Goal: Task Accomplishment & Management: Use online tool/utility

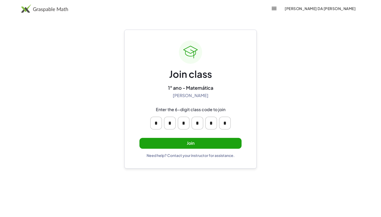
click at [156, 141] on button "Join" at bounding box center [190, 143] width 102 height 11
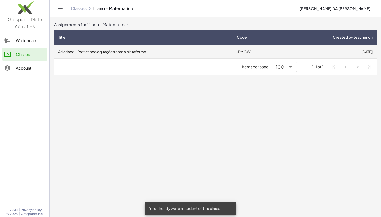
click at [190, 49] on td "Atividade - Praticando equações com a plataforma" at bounding box center [143, 52] width 179 height 14
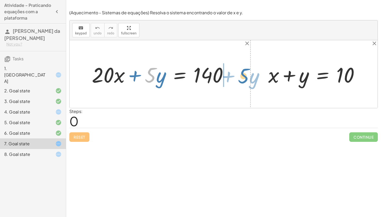
drag, startPoint x: 149, startPoint y: 76, endPoint x: 242, endPoint y: 76, distance: 93.1
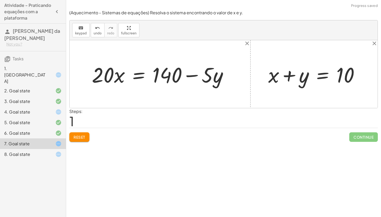
click at [194, 75] on div at bounding box center [162, 74] width 146 height 27
drag, startPoint x: 209, startPoint y: 76, endPoint x: 303, endPoint y: 73, distance: 94.5
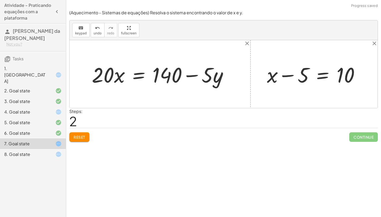
click at [286, 76] on div at bounding box center [315, 74] width 102 height 27
click at [140, 75] on div at bounding box center [162, 74] width 146 height 27
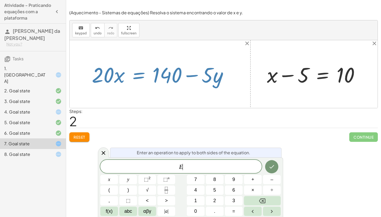
click at [140, 75] on div at bounding box center [162, 74] width 146 height 27
click at [187, 76] on div at bounding box center [162, 74] width 146 height 27
click at [187, 90] on div at bounding box center [224, 74] width 308 height 68
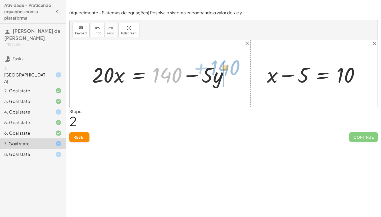
drag, startPoint x: 163, startPoint y: 76, endPoint x: 227, endPoint y: 75, distance: 64.3
click at [227, 75] on div at bounding box center [162, 74] width 146 height 27
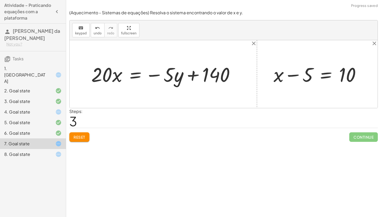
click at [191, 75] on div at bounding box center [165, 74] width 153 height 26
click at [157, 76] on div at bounding box center [165, 74] width 153 height 26
click at [155, 76] on div at bounding box center [165, 74] width 153 height 26
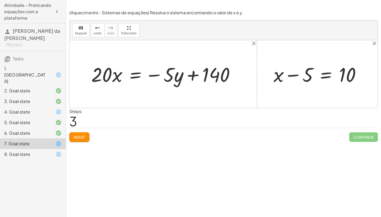
click at [155, 76] on div at bounding box center [165, 74] width 153 height 26
click at [324, 75] on div at bounding box center [319, 74] width 97 height 26
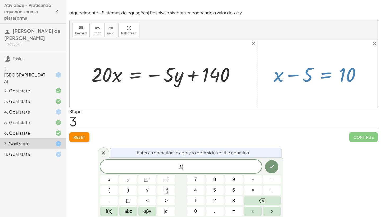
click at [324, 75] on div at bounding box center [319, 74] width 97 height 26
click at [270, 108] on div "keyboard keypad undo undo redo redo fullscreen + · 20 · x + · 5 · y = 140 · 20 …" at bounding box center [223, 64] width 308 height 88
click at [212, 122] on div "Steps: 3" at bounding box center [223, 118] width 308 height 20
click at [81, 137] on span "Reset" at bounding box center [80, 137] width 12 height 5
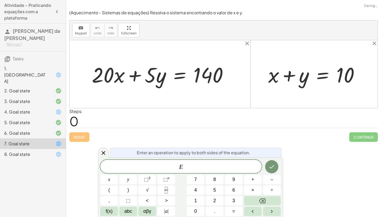
click at [81, 137] on div "Reset Continue" at bounding box center [223, 135] width 308 height 14
click at [84, 158] on div "Encontre o valor da incógnita x manipulando a equação. insert select one: Math …" at bounding box center [223, 108] width 315 height 217
click at [59, 96] on div "1. [GEOGRAPHIC_DATA]" at bounding box center [33, 101] width 66 height 11
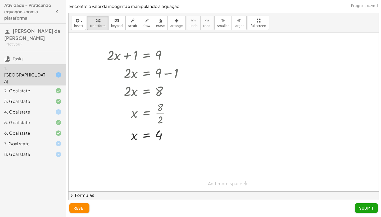
click at [59, 72] on icon at bounding box center [58, 75] width 6 height 6
click at [172, 90] on div at bounding box center [170, 91] width 6 height 6
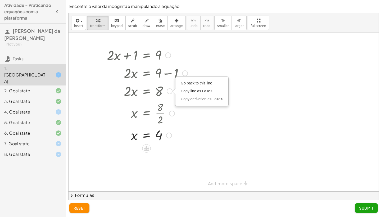
click at [170, 90] on div "Go back to this line Copy line as LaTeX Copy derivation as LaTeX" at bounding box center [170, 91] width 6 height 6
click at [171, 112] on div at bounding box center [172, 114] width 6 height 6
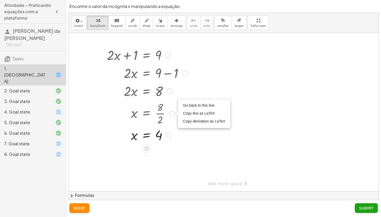
click at [171, 112] on div "Go back to this line Copy line as LaTeX Copy derivation as LaTeX" at bounding box center [172, 114] width 6 height 6
click at [161, 136] on div at bounding box center [147, 134] width 86 height 17
click at [168, 137] on div at bounding box center [169, 136] width 6 height 6
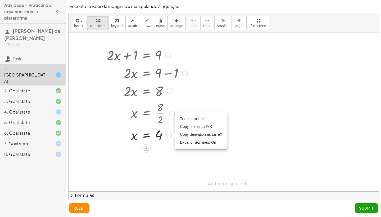
click at [168, 137] on div "Transform line Copy line as LaTeX Copy derivation as LaTeX Expand new lines: On" at bounding box center [169, 136] width 6 height 6
click at [143, 136] on div at bounding box center [147, 134] width 86 height 17
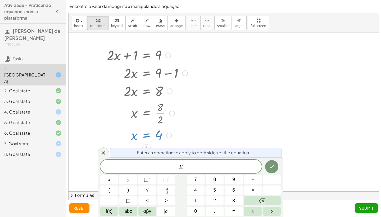
click at [143, 136] on div at bounding box center [147, 134] width 86 height 17
click at [172, 122] on div at bounding box center [147, 113] width 86 height 26
click at [233, 80] on div at bounding box center [223, 112] width 310 height 158
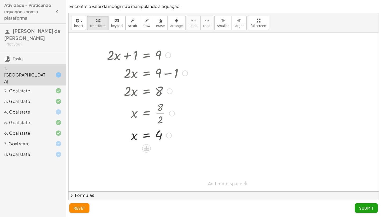
click at [169, 134] on div "Transform line Copy line as LaTeX Copy derivation as LaTeX Expand new lines: On" at bounding box center [169, 136] width 6 height 6
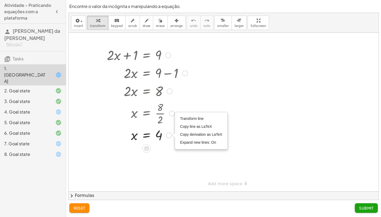
click at [169, 134] on div "Transform line Copy line as LaTeX Copy derivation as LaTeX Expand new lines: On" at bounding box center [169, 136] width 6 height 6
click at [135, 136] on div at bounding box center [147, 134] width 86 height 17
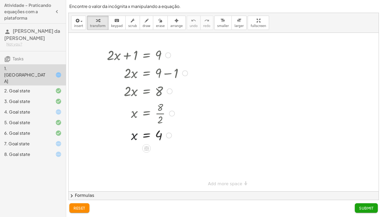
click at [145, 136] on div at bounding box center [147, 134] width 86 height 17
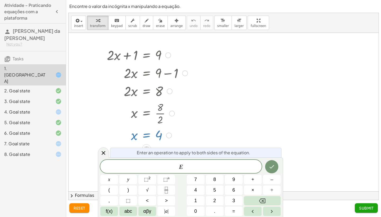
click at [145, 136] on div at bounding box center [147, 134] width 86 height 17
click at [124, 134] on div at bounding box center [147, 134] width 86 height 17
click at [224, 116] on div at bounding box center [223, 112] width 310 height 158
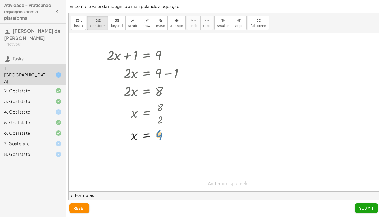
click at [160, 135] on div at bounding box center [147, 134] width 86 height 17
click at [240, 89] on div at bounding box center [223, 112] width 310 height 158
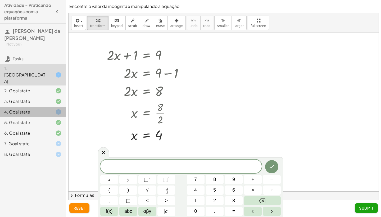
click at [50, 109] on div at bounding box center [54, 112] width 15 height 6
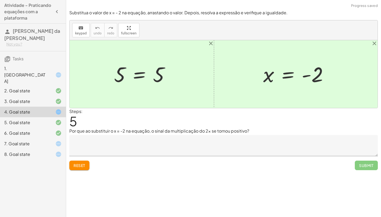
click at [308, 77] on div at bounding box center [298, 74] width 74 height 26
click at [307, 76] on div at bounding box center [298, 74] width 74 height 26
click at [51, 72] on div at bounding box center [54, 75] width 15 height 6
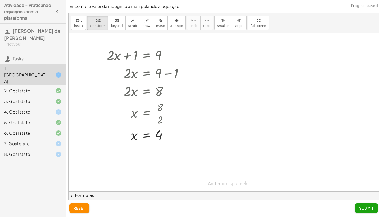
click at [82, 212] on button "reset" at bounding box center [79, 208] width 20 height 10
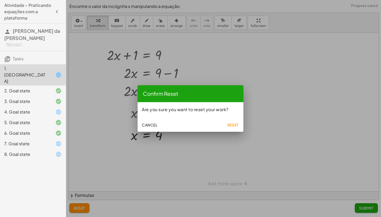
click at [237, 123] on span "Reset" at bounding box center [233, 124] width 12 height 5
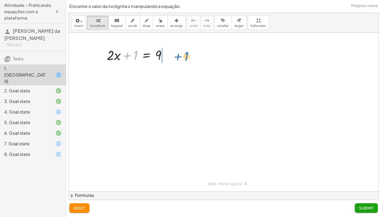
drag, startPoint x: 127, startPoint y: 56, endPoint x: 178, endPoint y: 57, distance: 50.5
click at [178, 57] on div "+ 1 + · 2 · x + 1 = 9" at bounding box center [223, 112] width 310 height 158
click at [166, 74] on div at bounding box center [147, 73] width 86 height 18
click at [166, 74] on div at bounding box center [139, 73] width 71 height 18
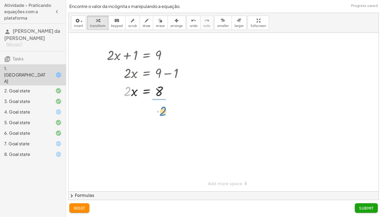
drag, startPoint x: 126, startPoint y: 91, endPoint x: 161, endPoint y: 111, distance: 39.8
click at [162, 114] on div at bounding box center [147, 113] width 86 height 26
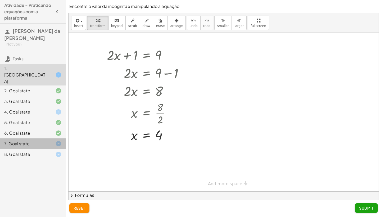
click at [60, 140] on icon at bounding box center [58, 143] width 6 height 6
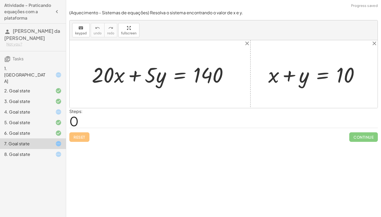
click at [60, 149] on div "8. Goal state" at bounding box center [33, 154] width 66 height 11
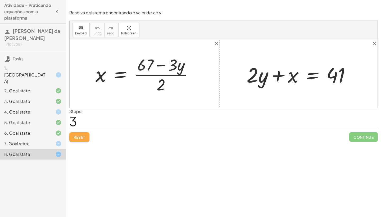
click at [75, 136] on span "Reset" at bounding box center [80, 137] width 12 height 5
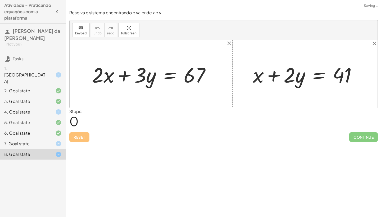
click at [75, 136] on div "Reset Continue" at bounding box center [223, 135] width 308 height 14
drag, startPoint x: 141, startPoint y: 80, endPoint x: 236, endPoint y: 76, distance: 94.7
click at [236, 76] on div "· 3 + · y + · 2 · x + · 3 · y = 67 + x + · 2 · y = 41" at bounding box center [224, 74] width 308 height 68
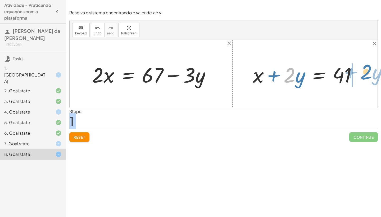
drag, startPoint x: 288, startPoint y: 77, endPoint x: 367, endPoint y: 74, distance: 78.9
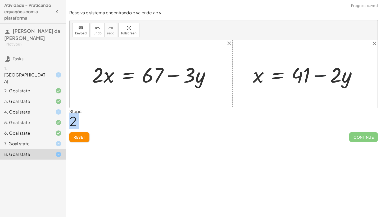
click at [318, 74] on div at bounding box center [306, 74] width 113 height 27
drag, startPoint x: 188, startPoint y: 71, endPoint x: 307, endPoint y: 70, distance: 118.5
click at [307, 70] on div "+ · 2 · x + · 3 · y = 67 · 3 · 2 · x · 3 · y = 67 + − + x + · 2 · y = 41 x · 2 …" at bounding box center [224, 74] width 308 height 68
drag, startPoint x: 148, startPoint y: 78, endPoint x: 333, endPoint y: 80, distance: 185.4
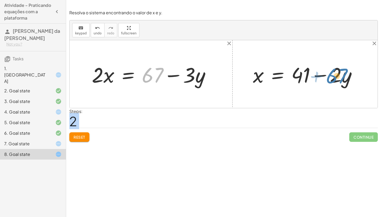
click at [333, 80] on div "+ · 2 · x + · 3 · y = 67 + 67 · 2 · x · 3 · y = 67 + − + x + · 2 · y = 41 x · 2…" at bounding box center [224, 74] width 308 height 68
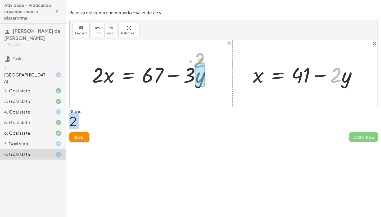
drag, startPoint x: 337, startPoint y: 77, endPoint x: 193, endPoint y: 63, distance: 144.4
click at [175, 62] on div at bounding box center [153, 74] width 128 height 27
click at [315, 75] on div at bounding box center [306, 74] width 113 height 27
drag, startPoint x: 339, startPoint y: 77, endPoint x: 168, endPoint y: 75, distance: 171.1
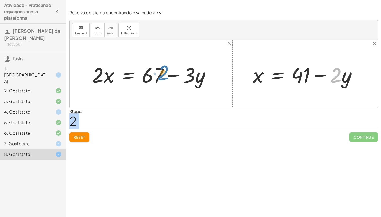
click at [167, 75] on div "+ · 2 · x + · 3 · y = 67 · 2 · x · 3 · y = 67 + − + x + · 2 · y = 41 · 2 − · y …" at bounding box center [224, 74] width 308 height 68
drag, startPoint x: 339, startPoint y: 67, endPoint x: 210, endPoint y: 70, distance: 129.1
click at [210, 70] on div "+ · 2 · x + · 3 · y = 67 · 2 · x · 3 · y = 67 + − + x + · 2 · y = 41 · 2 − · y …" at bounding box center [224, 74] width 308 height 68
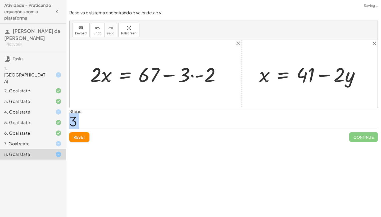
click at [199, 75] on div at bounding box center [158, 74] width 140 height 26
click at [199, 75] on div at bounding box center [149, 74] width 123 height 26
click at [167, 75] on div at bounding box center [149, 74] width 123 height 26
click at [167, 75] on div at bounding box center [145, 74] width 114 height 26
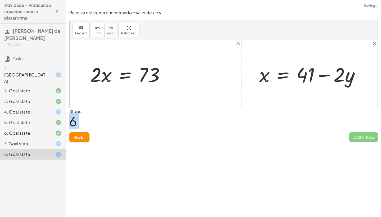
click at [328, 74] on div at bounding box center [312, 74] width 110 height 26
drag, startPoint x: 340, startPoint y: 74, endPoint x: 178, endPoint y: 76, distance: 161.9
drag, startPoint x: 341, startPoint y: 77, endPoint x: 164, endPoint y: 76, distance: 176.7
drag, startPoint x: 340, startPoint y: 75, endPoint x: 149, endPoint y: 94, distance: 191.4
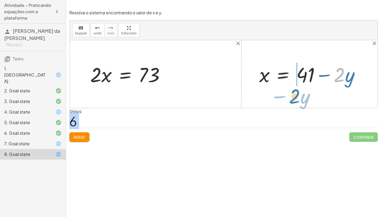
drag, startPoint x: 343, startPoint y: 72, endPoint x: 302, endPoint y: 92, distance: 45.8
click at [302, 92] on div "+ · 2 · x + · 3 · y = 67 · 2 · x = + 67 − · 3 · y · 2 · x = + 67 − · 3 · - 2 · …" at bounding box center [224, 74] width 308 height 68
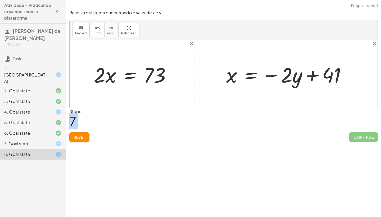
click at [314, 75] on div at bounding box center [287, 74] width 129 height 27
drag, startPoint x: 285, startPoint y: 80, endPoint x: 85, endPoint y: 79, distance: 200.7
click at [85, 79] on div "+ · 2 · x + · 3 · y = 67 · 2 · x = + 67 − · 3 · y · 2 · x = + 67 − · 3 · - 2 · …" at bounding box center [224, 74] width 308 height 68
click at [270, 76] on div at bounding box center [287, 74] width 129 height 27
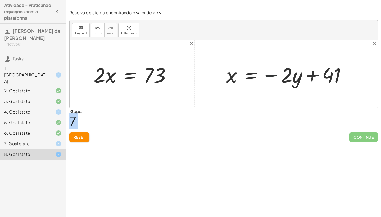
click at [270, 76] on div at bounding box center [287, 74] width 129 height 27
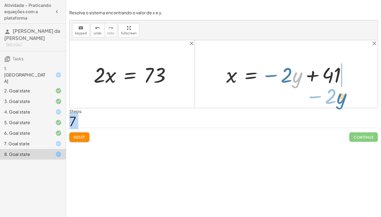
drag, startPoint x: 296, startPoint y: 79, endPoint x: 340, endPoint y: 100, distance: 48.5
click at [340, 100] on div "+ · 2 · x + · 3 · y = 67 · 2 · x = + 67 − · 3 · y · 2 · x = + 67 − · 3 · - 2 · …" at bounding box center [224, 74] width 308 height 68
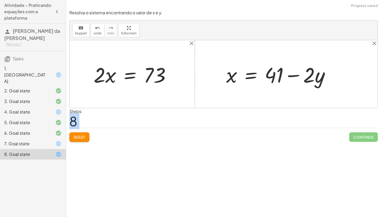
click at [293, 78] on div at bounding box center [279, 74] width 113 height 27
click at [128, 72] on div at bounding box center [134, 74] width 86 height 27
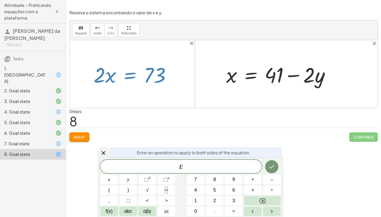
click at [134, 95] on div at bounding box center [224, 74] width 308 height 68
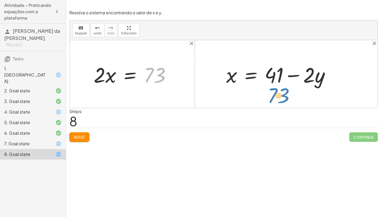
drag, startPoint x: 147, startPoint y: 77, endPoint x: 272, endPoint y: 97, distance: 125.9
click at [272, 97] on div "+ · 2 · x + · 3 · y = 67 · 2 · x = + 67 − · 3 · y · 2 · x = + 67 − · 3 · - 2 · …" at bounding box center [224, 74] width 308 height 68
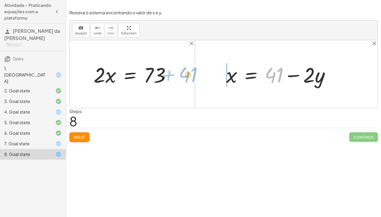
drag, startPoint x: 275, startPoint y: 77, endPoint x: 190, endPoint y: 78, distance: 85.7
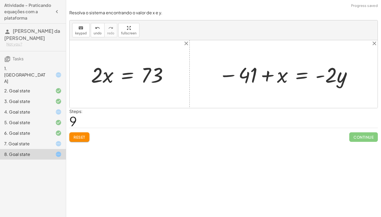
click at [228, 76] on div at bounding box center [285, 74] width 139 height 27
click at [266, 78] on div at bounding box center [285, 74] width 139 height 27
drag, startPoint x: 249, startPoint y: 73, endPoint x: 151, endPoint y: 63, distance: 99.1
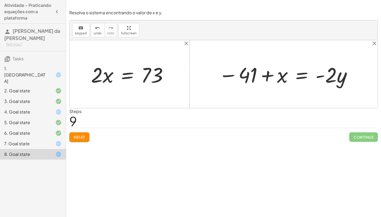
click at [267, 77] on div at bounding box center [285, 74] width 139 height 27
click at [321, 76] on div at bounding box center [285, 74] width 139 height 27
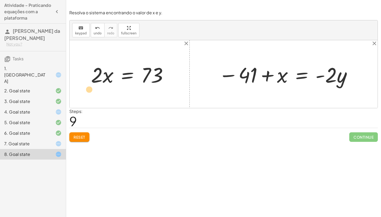
drag, startPoint x: 331, startPoint y: 79, endPoint x: 100, endPoint y: 92, distance: 231.8
click at [100, 92] on div "+ · 2 · x + · 3 · y = 67 · 2 · x = + 67 − · 3 · y · 2 · x = + 67 − · 3 · - 2 · …" at bounding box center [224, 74] width 308 height 68
click at [76, 135] on span "Reset" at bounding box center [80, 137] width 12 height 5
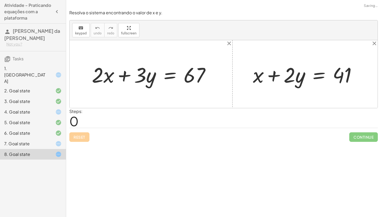
click at [76, 135] on div "Reset Continue" at bounding box center [223, 135] width 308 height 14
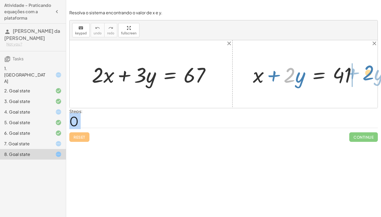
drag, startPoint x: 289, startPoint y: 77, endPoint x: 370, endPoint y: 72, distance: 80.8
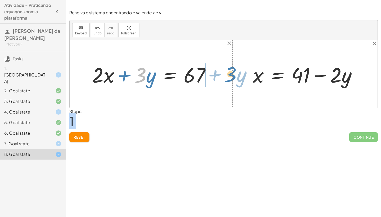
drag, startPoint x: 141, startPoint y: 76, endPoint x: 230, endPoint y: 74, distance: 88.9
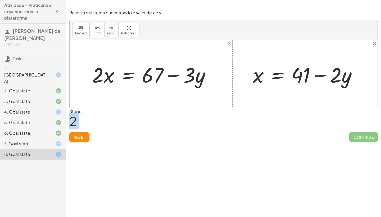
click at [179, 74] on div at bounding box center [153, 74] width 128 height 27
drag, startPoint x: 149, startPoint y: 78, endPoint x: 281, endPoint y: 75, distance: 131.7
drag, startPoint x: 189, startPoint y: 75, endPoint x: 372, endPoint y: 75, distance: 182.5
drag, startPoint x: 191, startPoint y: 77, endPoint x: 366, endPoint y: 79, distance: 174.3
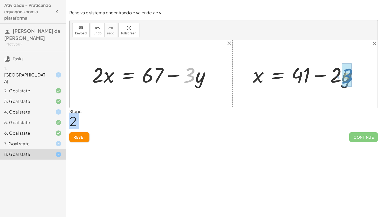
drag, startPoint x: 188, startPoint y: 74, endPoint x: 346, endPoint y: 75, distance: 158.2
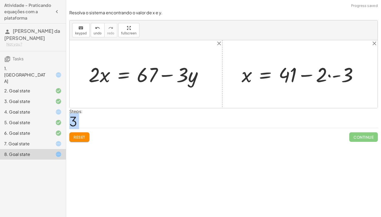
click at [338, 75] on div at bounding box center [302, 74] width 126 height 26
click at [338, 75] on div at bounding box center [293, 74] width 109 height 26
drag, startPoint x: 181, startPoint y: 75, endPoint x: 357, endPoint y: 68, distance: 175.7
drag, startPoint x: 194, startPoint y: 76, endPoint x: 343, endPoint y: 70, distance: 148.8
click at [338, 72] on div "+ · 2 · x + · 3 · y = 67 · y · 2 · x · 3 · y = 67 + − + x + · 2 · y = 41 x = + …" at bounding box center [224, 74] width 308 height 68
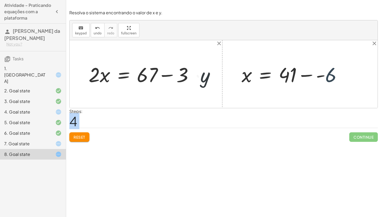
click at [343, 70] on div at bounding box center [293, 74] width 109 height 26
click at [304, 74] on div at bounding box center [289, 74] width 100 height 26
click at [304, 74] on div at bounding box center [275, 73] width 72 height 25
click at [165, 76] on div at bounding box center [148, 74] width 124 height 26
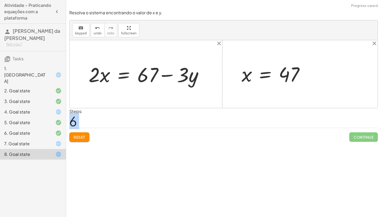
click at [165, 76] on div at bounding box center [148, 74] width 124 height 26
drag, startPoint x: 182, startPoint y: 76, endPoint x: 311, endPoint y: 70, distance: 128.9
drag, startPoint x: 183, startPoint y: 69, endPoint x: 149, endPoint y: 68, distance: 33.3
click at [151, 68] on div at bounding box center [148, 74] width 124 height 26
click at [149, 68] on div at bounding box center [148, 74] width 124 height 26
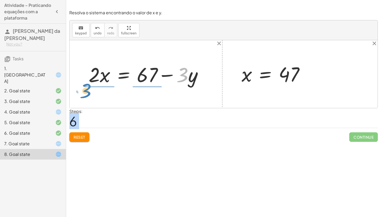
drag, startPoint x: 185, startPoint y: 77, endPoint x: 94, endPoint y: 99, distance: 94.0
click at [94, 99] on div "+ · 2 · x + · 3 · y = 67 · 3 − · y · 2 · x · 3 · y = 67 + − + x + · 2 · y = 41 …" at bounding box center [224, 74] width 308 height 68
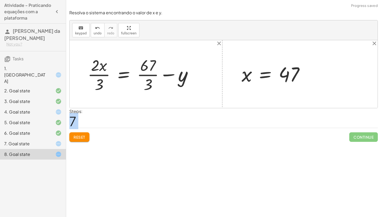
click at [168, 76] on div at bounding box center [142, 73] width 115 height 39
click at [168, 76] on div at bounding box center [148, 73] width 127 height 39
click at [168, 76] on div at bounding box center [143, 73] width 116 height 39
click at [163, 66] on div at bounding box center [143, 73] width 116 height 39
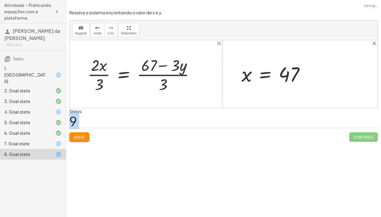
click at [163, 66] on div at bounding box center [143, 73] width 116 height 39
drag, startPoint x: 163, startPoint y: 81, endPoint x: 114, endPoint y: 70, distance: 50.8
click at [114, 69] on div at bounding box center [143, 73] width 116 height 39
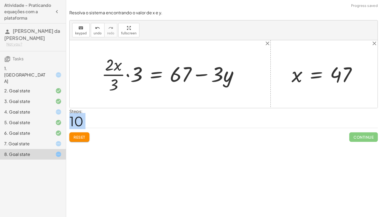
click at [204, 75] on div at bounding box center [172, 74] width 146 height 41
click at [152, 73] on div at bounding box center [172, 74] width 146 height 41
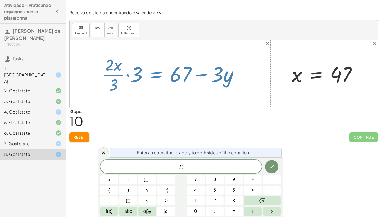
click at [152, 73] on div at bounding box center [172, 74] width 146 height 41
click at [149, 86] on div at bounding box center [172, 74] width 146 height 41
click at [81, 136] on span "Reset" at bounding box center [80, 137] width 12 height 5
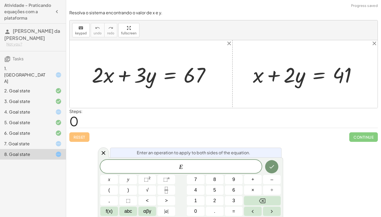
click at [81, 136] on div "Reset Continue" at bounding box center [223, 135] width 308 height 14
drag, startPoint x: 275, startPoint y: 75, endPoint x: 361, endPoint y: 75, distance: 86.2
click at [361, 74] on div at bounding box center [306, 74] width 113 height 27
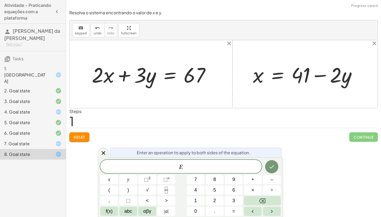
click at [320, 74] on div at bounding box center [306, 74] width 113 height 27
drag, startPoint x: 299, startPoint y: 79, endPoint x: 348, endPoint y: 102, distance: 53.5
click at [348, 102] on div "+ · 2 · x + · 3 · y = 67 + x + · 2 · y = 41 + 41 x · 2 · y = 41 + −" at bounding box center [224, 74] width 308 height 68
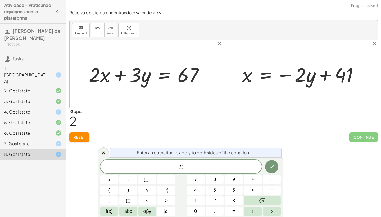
click at [325, 75] on div at bounding box center [301, 74] width 125 height 26
click at [287, 77] on div at bounding box center [301, 74] width 125 height 26
click at [285, 74] on div at bounding box center [301, 74] width 125 height 26
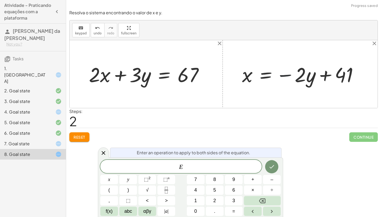
click at [285, 74] on div at bounding box center [301, 74] width 125 height 26
click at [285, 75] on div at bounding box center [301, 74] width 125 height 26
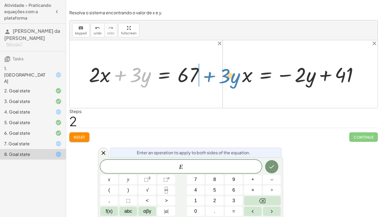
drag, startPoint x: 120, startPoint y: 75, endPoint x: 208, endPoint y: 74, distance: 88.3
click at [208, 74] on div at bounding box center [148, 74] width 124 height 26
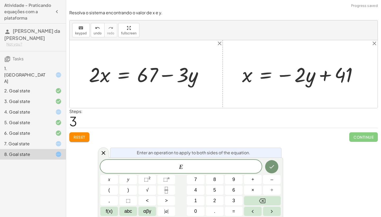
click at [163, 75] on div at bounding box center [148, 74] width 124 height 26
drag, startPoint x: 324, startPoint y: 77, endPoint x: 69, endPoint y: 75, distance: 254.7
click at [69, 75] on div "Resolva o sistema encontrando o valor de x e y. keyboard keypad undo undo redo …" at bounding box center [223, 76] width 315 height 138
drag, startPoint x: 338, startPoint y: 75, endPoint x: 221, endPoint y: 75, distance: 116.9
click at [221, 75] on div "+ · 2 · x + · 3 · y = 67 · 2 · x · 3 · y = 67 + − + x + · 2 · y = 41 x = + 41 −…" at bounding box center [224, 74] width 308 height 68
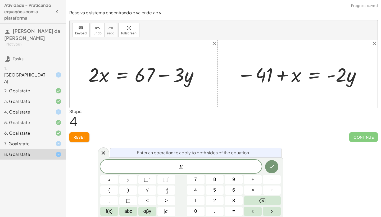
click at [284, 77] on div at bounding box center [299, 73] width 130 height 25
click at [253, 74] on div at bounding box center [299, 73] width 130 height 25
click at [249, 74] on div at bounding box center [299, 73] width 130 height 25
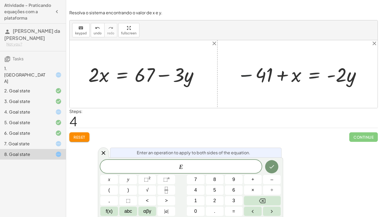
click at [249, 74] on div at bounding box center [299, 73] width 130 height 25
drag, startPoint x: 179, startPoint y: 76, endPoint x: 371, endPoint y: 76, distance: 192.8
click at [180, 77] on div at bounding box center [146, 73] width 120 height 25
drag, startPoint x: 180, startPoint y: 77, endPoint x: 363, endPoint y: 74, distance: 183.1
click at [75, 137] on span "Reset" at bounding box center [80, 137] width 12 height 5
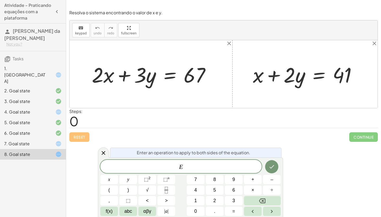
click at [50, 109] on div at bounding box center [54, 112] width 15 height 6
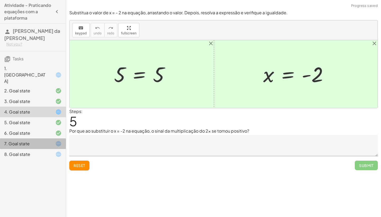
click at [51, 138] on div "7. Goal state" at bounding box center [33, 143] width 66 height 11
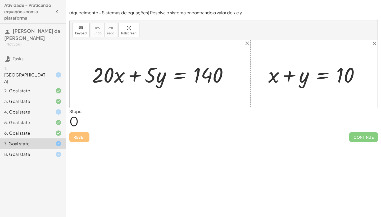
click at [292, 74] on div at bounding box center [316, 74] width 101 height 27
click at [249, 44] on icon "close" at bounding box center [247, 43] width 6 height 6
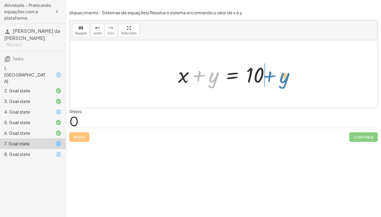
drag, startPoint x: 212, startPoint y: 77, endPoint x: 290, endPoint y: 72, distance: 77.7
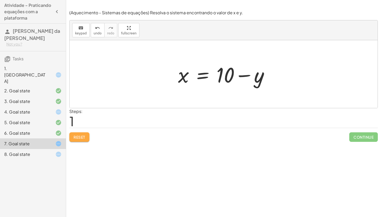
click at [80, 133] on button "Reset" at bounding box center [79, 137] width 20 height 10
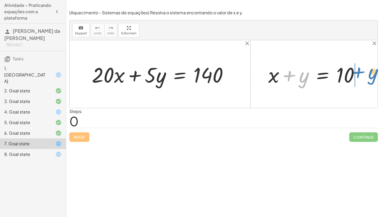
drag, startPoint x: 301, startPoint y: 77, endPoint x: 369, endPoint y: 74, distance: 68.8
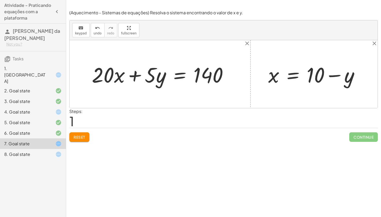
click at [336, 77] on div at bounding box center [316, 74] width 101 height 27
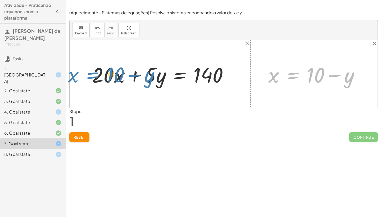
drag, startPoint x: 289, startPoint y: 74, endPoint x: 91, endPoint y: 73, distance: 197.8
click at [91, 73] on div "+ · 20 · x + · 5 · y = 140 + x + y = 10 x = + 10 − y x y = 10 + −" at bounding box center [224, 74] width 308 height 68
drag, startPoint x: 291, startPoint y: 75, endPoint x: 94, endPoint y: 70, distance: 197.1
click at [92, 71] on div "+ · 20 · x + · 5 · y = 140 + x + y = 10 x = + 10 − y x y = 10 + −" at bounding box center [224, 74] width 308 height 68
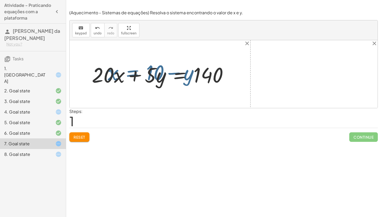
click at [94, 70] on div at bounding box center [162, 74] width 146 height 27
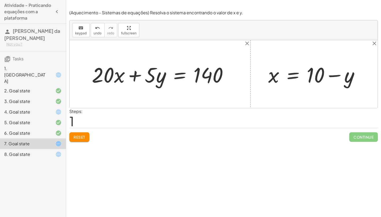
click at [137, 76] on div at bounding box center [162, 74] width 146 height 27
click at [113, 78] on div at bounding box center [162, 74] width 146 height 27
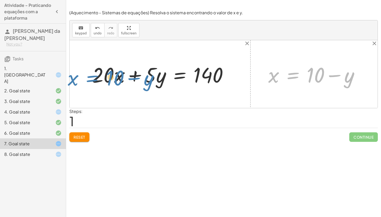
drag, startPoint x: 303, startPoint y: 76, endPoint x: 103, endPoint y: 78, distance: 200.2
click at [103, 78] on div "+ · 20 · x + · 5 · y = 140 + x + y = 10 x = + 10 − y x y = 10 + −" at bounding box center [224, 74] width 308 height 68
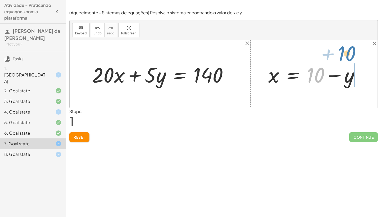
drag, startPoint x: 320, startPoint y: 74, endPoint x: 367, endPoint y: 59, distance: 49.2
click at [368, 56] on div "+ · 20 · x + · 5 · y = 140 + x + y = 10 + 10 x y = 10 + −" at bounding box center [224, 74] width 308 height 68
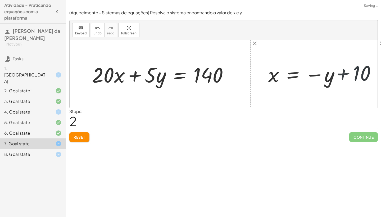
click at [365, 59] on div at bounding box center [227, 74] width 315 height 68
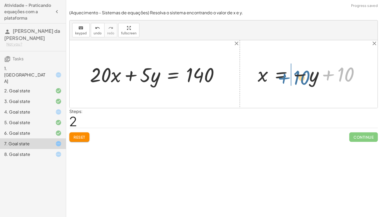
drag, startPoint x: 331, startPoint y: 74, endPoint x: 285, endPoint y: 77, distance: 45.4
click at [285, 77] on div at bounding box center [310, 74] width 111 height 25
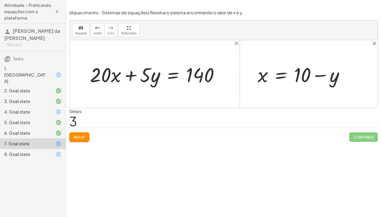
click at [120, 74] on div at bounding box center [156, 74] width 139 height 26
click at [127, 75] on div at bounding box center [156, 74] width 139 height 26
click at [128, 75] on div at bounding box center [156, 74] width 139 height 26
drag, startPoint x: 282, startPoint y: 76, endPoint x: 34, endPoint y: 71, distance: 247.9
click at [34, 73] on main "Atividade - Praticando equações com a plataforma [PERSON_NAME] da [PERSON_NAME]…" at bounding box center [190, 108] width 381 height 217
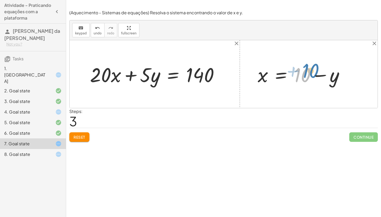
drag, startPoint x: 299, startPoint y: 77, endPoint x: 307, endPoint y: 74, distance: 8.5
click at [307, 74] on div at bounding box center [303, 74] width 96 height 26
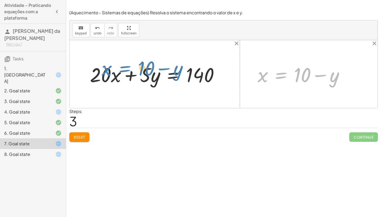
drag, startPoint x: 281, startPoint y: 75, endPoint x: 85, endPoint y: 65, distance: 196.0
click at [85, 65] on div "+ · 20 · x + · 5 · y = 140 + x + y = 10 x = + 10 − y x = − y + 10 x = + 10 − y …" at bounding box center [224, 74] width 308 height 68
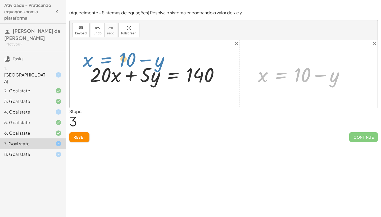
drag, startPoint x: 283, startPoint y: 77, endPoint x: 107, endPoint y: 57, distance: 177.3
click at [107, 57] on div "+ · 20 · x + · 5 · y = 140 + x + y = 10 x = + 10 − y x = − y + 10 x = + 10 − y …" at bounding box center [224, 74] width 308 height 68
drag, startPoint x: 279, startPoint y: 73, endPoint x: 111, endPoint y: 57, distance: 169.0
click at [110, 57] on div "+ · 20 · x + · 5 · y = 140 + x + y = 10 x = + 10 − y x = − y + 10 x = + 10 − y …" at bounding box center [224, 74] width 308 height 68
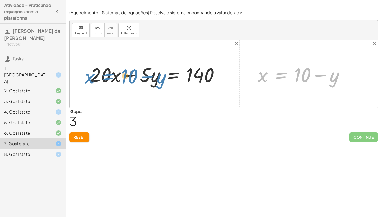
drag, startPoint x: 275, startPoint y: 72, endPoint x: 102, endPoint y: 73, distance: 173.2
click at [102, 73] on div "+ · 20 · x + · 5 · y = 140 + x + y = 10 x = + 10 − y x = − y + 10 x = + 10 − y …" at bounding box center [224, 74] width 308 height 68
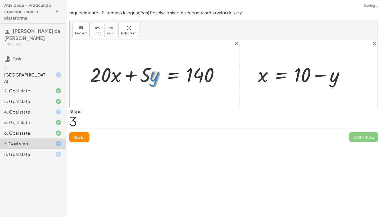
click at [155, 75] on div at bounding box center [156, 74] width 139 height 26
click at [83, 138] on span "Reset" at bounding box center [80, 137] width 12 height 5
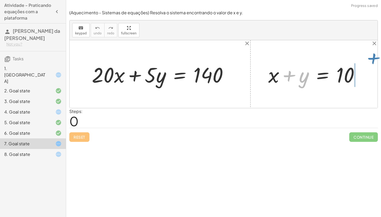
drag, startPoint x: 289, startPoint y: 74, endPoint x: 372, endPoint y: 58, distance: 84.7
click at [372, 58] on div "+ · 20 · x + · 5 · y = 140 + y + x + y = 10" at bounding box center [224, 74] width 308 height 68
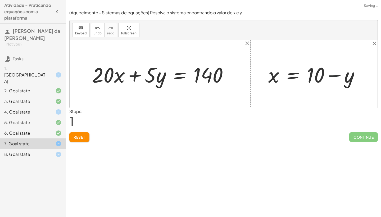
click at [330, 76] on div at bounding box center [316, 74] width 101 height 27
drag, startPoint x: 315, startPoint y: 75, endPoint x: 321, endPoint y: 72, distance: 6.4
click at [321, 72] on div at bounding box center [316, 74] width 101 height 27
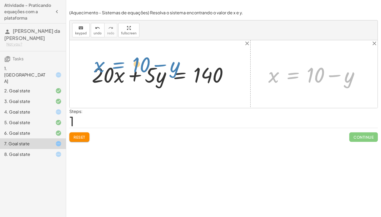
drag, startPoint x: 290, startPoint y: 75, endPoint x: 115, endPoint y: 65, distance: 175.6
click at [115, 65] on div "+ · 20 · x + · 5 · y = 140 + x + y = 10 x = + 10 − y x y = 10 + −" at bounding box center [224, 74] width 308 height 68
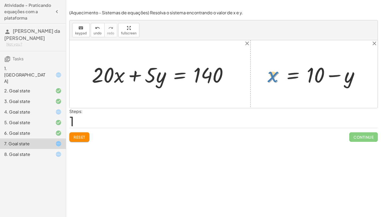
click at [275, 79] on div at bounding box center [316, 74] width 101 height 27
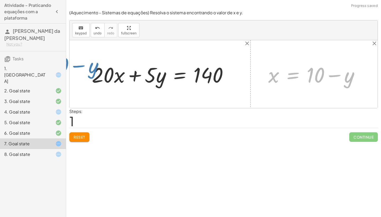
drag, startPoint x: 302, startPoint y: 80, endPoint x: 40, endPoint y: 76, distance: 261.9
click at [40, 76] on main "Atividade - Praticando equações com a plataforma [PERSON_NAME] da [PERSON_NAME]…" at bounding box center [190, 108] width 381 height 217
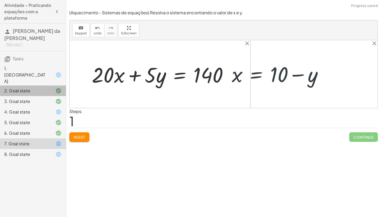
click at [44, 107] on div "2. Goal state" at bounding box center [33, 112] width 66 height 11
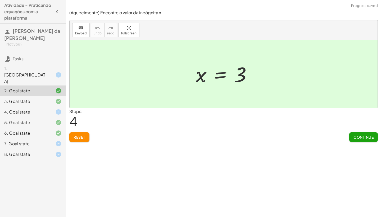
click at [56, 72] on icon at bounding box center [58, 75] width 6 height 6
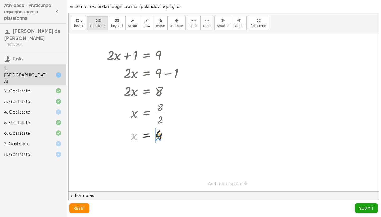
drag, startPoint x: 133, startPoint y: 136, endPoint x: 158, endPoint y: 136, distance: 24.6
click at [158, 136] on div at bounding box center [147, 134] width 86 height 17
click at [166, 137] on div at bounding box center [148, 135] width 89 height 18
click at [133, 138] on div at bounding box center [148, 135] width 89 height 18
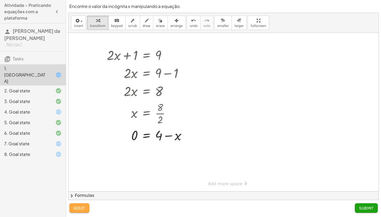
click at [80, 209] on span "reset" at bounding box center [80, 207] width 12 height 5
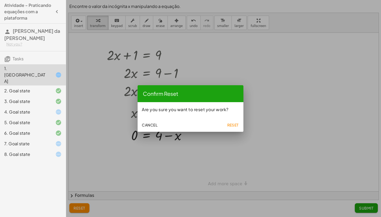
click at [235, 122] on span "Reset" at bounding box center [233, 124] width 12 height 5
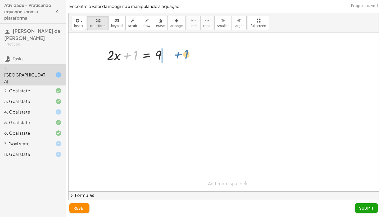
drag, startPoint x: 133, startPoint y: 54, endPoint x: 183, endPoint y: 53, distance: 49.7
click at [164, 56] on div at bounding box center [147, 55] width 86 height 18
click at [168, 73] on div at bounding box center [147, 73] width 86 height 18
click at [147, 73] on div "· 2 · x 1 = 9 + −" at bounding box center [147, 73] width 0 height 0
drag, startPoint x: 127, startPoint y: 71, endPoint x: 166, endPoint y: 81, distance: 39.9
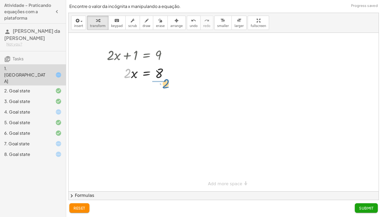
click at [166, 81] on div at bounding box center [139, 73] width 71 height 18
click at [163, 98] on div at bounding box center [140, 95] width 73 height 26
click at [163, 98] on div at bounding box center [139, 94] width 71 height 17
click at [58, 88] on icon at bounding box center [58, 91] width 6 height 6
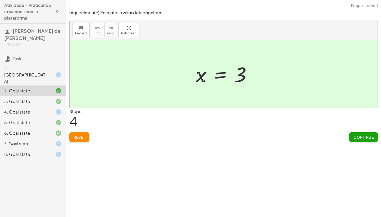
click at [58, 98] on icon at bounding box center [58, 101] width 6 height 6
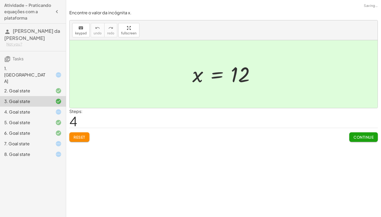
click at [60, 128] on div "4. Goal state" at bounding box center [33, 133] width 66 height 11
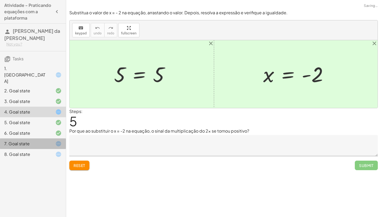
click at [61, 140] on icon at bounding box center [58, 143] width 6 height 6
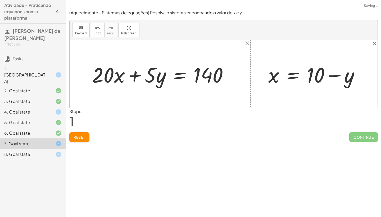
click at [80, 135] on span "Reset" at bounding box center [80, 137] width 12 height 5
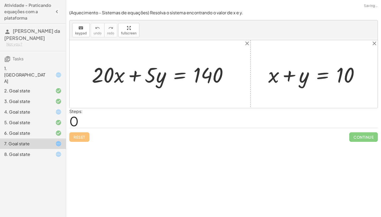
click at [80, 135] on div "Reset Continue" at bounding box center [223, 135] width 308 height 14
click at [302, 79] on div at bounding box center [316, 74] width 101 height 27
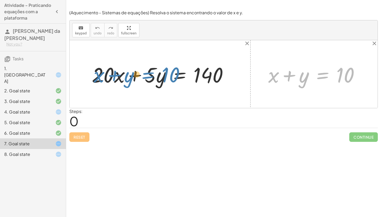
drag, startPoint x: 326, startPoint y: 76, endPoint x: 151, endPoint y: 76, distance: 175.1
click at [151, 76] on div "+ · 20 · x + · 5 · y = 140 + x + y = 10 + x + y = 10" at bounding box center [224, 74] width 308 height 68
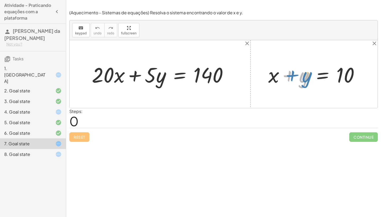
click at [289, 74] on div at bounding box center [316, 74] width 101 height 27
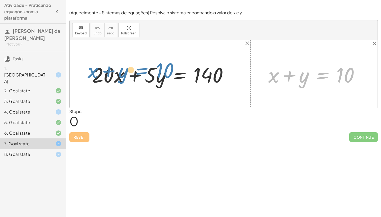
drag, startPoint x: 315, startPoint y: 75, endPoint x: 131, endPoint y: 71, distance: 183.3
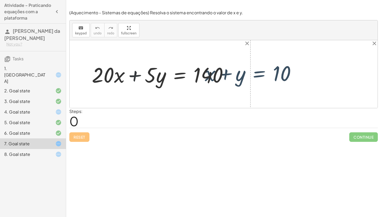
click at [131, 71] on div at bounding box center [162, 74] width 146 height 27
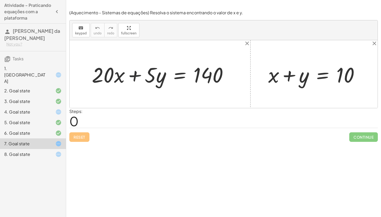
click at [133, 76] on div at bounding box center [162, 74] width 146 height 27
click at [115, 77] on div at bounding box center [162, 74] width 146 height 27
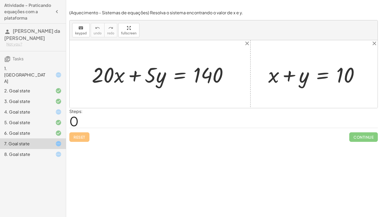
click at [119, 76] on div at bounding box center [162, 74] width 146 height 27
click at [169, 75] on div at bounding box center [162, 74] width 146 height 27
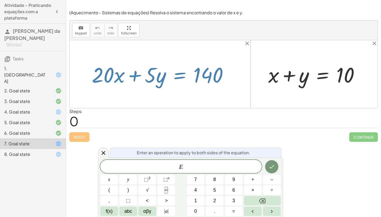
click at [184, 90] on div at bounding box center [224, 74] width 308 height 68
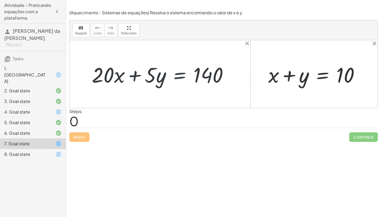
click at [208, 77] on div at bounding box center [162, 74] width 146 height 27
click at [137, 75] on div at bounding box center [162, 74] width 146 height 27
click at [147, 70] on div at bounding box center [162, 74] width 146 height 27
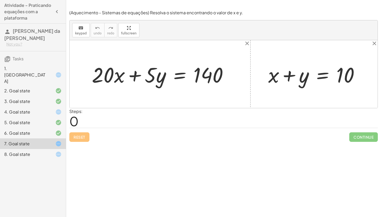
click at [140, 73] on div at bounding box center [162, 74] width 146 height 27
drag, startPoint x: 305, startPoint y: 75, endPoint x: 116, endPoint y: 70, distance: 189.4
click at [134, 77] on div at bounding box center [162, 74] width 145 height 27
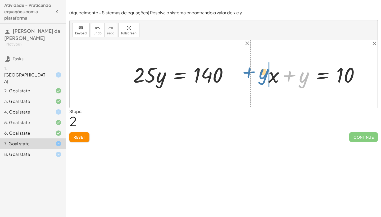
drag, startPoint x: 308, startPoint y: 74, endPoint x: 267, endPoint y: 70, distance: 40.3
click at [267, 70] on div at bounding box center [316, 74] width 101 height 27
click at [285, 75] on div at bounding box center [316, 74] width 101 height 27
drag, startPoint x: 285, startPoint y: 75, endPoint x: 146, endPoint y: 77, distance: 138.9
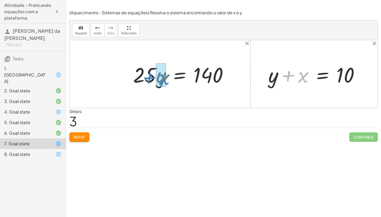
click at [146, 77] on div "+ · 20 · x + · 5 · y = 140 + · 20 · y + · 5 · y = 140 · = 140 y · 25 + x + y = …" at bounding box center [224, 74] width 308 height 68
click at [290, 71] on div at bounding box center [316, 74] width 101 height 27
drag, startPoint x: 307, startPoint y: 80, endPoint x: 258, endPoint y: 80, distance: 49.2
click at [258, 80] on div "+ · 20 · x + · 5 · y = 140 + · 20 · y + · 5 · y = 140 · 25 · y = 140 · = 140 · …" at bounding box center [224, 74] width 308 height 68
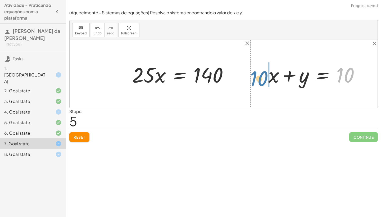
drag, startPoint x: 342, startPoint y: 75, endPoint x: 256, endPoint y: 79, distance: 86.0
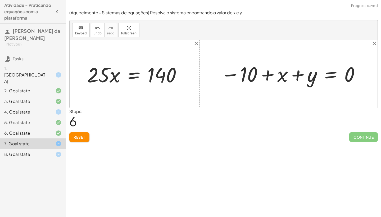
click at [236, 76] on div at bounding box center [290, 74] width 145 height 26
click at [263, 79] on div at bounding box center [290, 74] width 145 height 26
drag, startPoint x: 252, startPoint y: 73, endPoint x: 305, endPoint y: 90, distance: 56.0
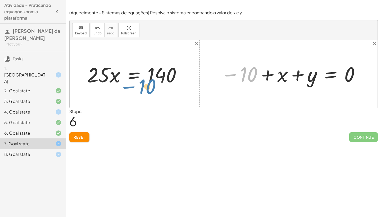
drag, startPoint x: 249, startPoint y: 72, endPoint x: 148, endPoint y: 84, distance: 102.3
click at [81, 135] on span "Reset" at bounding box center [80, 137] width 12 height 5
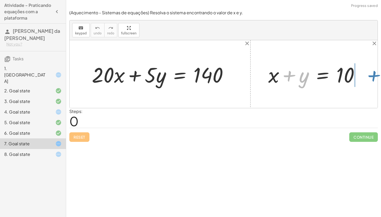
drag, startPoint x: 290, startPoint y: 75, endPoint x: 374, endPoint y: 75, distance: 84.1
click at [374, 75] on div "+ · 20 · x + · 5 · y = 140 + y + x + y = 10" at bounding box center [224, 74] width 308 height 68
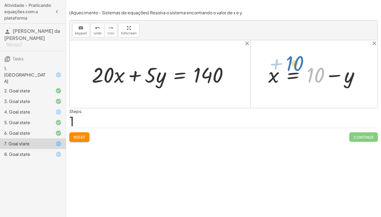
click at [307, 82] on div at bounding box center [316, 74] width 101 height 27
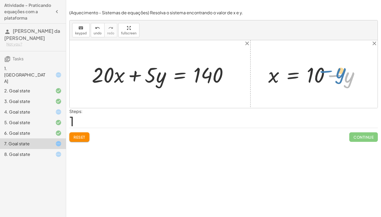
drag, startPoint x: 330, startPoint y: 84, endPoint x: 322, endPoint y: 80, distance: 8.8
click at [322, 80] on div at bounding box center [316, 74] width 101 height 27
drag, startPoint x: 270, startPoint y: 82, endPoint x: 259, endPoint y: 68, distance: 17.4
click at [255, 65] on div "+ · 20 · x + · 5 · y = 140 + x + y = 10 x x y = 10 + −" at bounding box center [224, 74] width 308 height 68
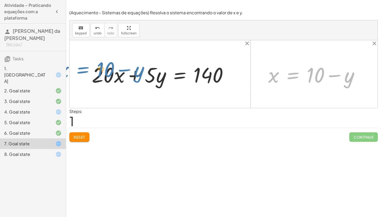
drag, startPoint x: 294, startPoint y: 76, endPoint x: 86, endPoint y: 70, distance: 208.0
click at [86, 70] on div "+ · 20 · x + · 5 · y = 140 + x + y = 10 x = + 10 − y x y = 10 + −" at bounding box center [224, 74] width 308 height 68
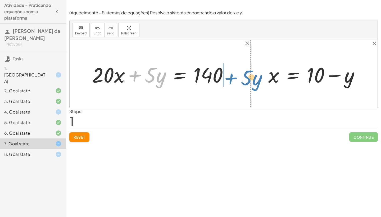
drag, startPoint x: 138, startPoint y: 73, endPoint x: 234, endPoint y: 75, distance: 96.0
click at [234, 75] on div at bounding box center [162, 74] width 146 height 27
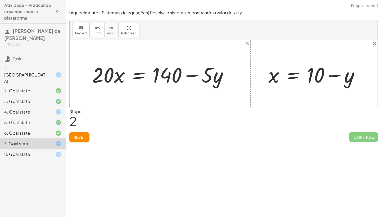
click at [193, 74] on div at bounding box center [162, 74] width 146 height 27
drag, startPoint x: 314, startPoint y: 75, endPoint x: 345, endPoint y: 97, distance: 37.7
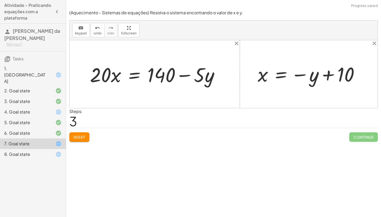
click at [325, 77] on div at bounding box center [310, 74] width 111 height 25
click at [184, 73] on div at bounding box center [156, 74] width 139 height 26
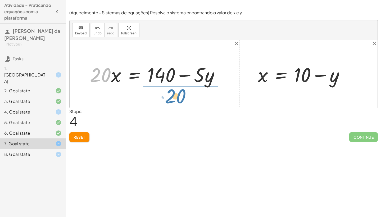
drag, startPoint x: 102, startPoint y: 76, endPoint x: 187, endPoint y: 94, distance: 87.1
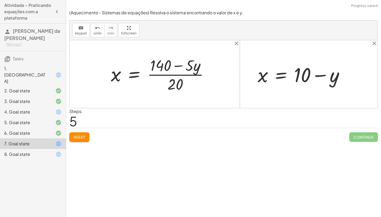
click at [175, 65] on div at bounding box center [161, 74] width 107 height 39
click at [175, 76] on div at bounding box center [161, 74] width 107 height 39
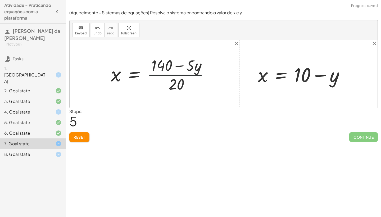
click at [175, 76] on div at bounding box center [161, 74] width 107 height 39
click at [171, 84] on div at bounding box center [161, 74] width 107 height 39
drag, startPoint x: 171, startPoint y: 84, endPoint x: 93, endPoint y: 68, distance: 79.9
click at [93, 68] on div "+ · 20 · x + · 5 · y = 140 · 20 · x = + 140 − · 5 · y · 20 · 20 x · 5 · y = 140…" at bounding box center [224, 74] width 308 height 68
drag, startPoint x: 173, startPoint y: 80, endPoint x: 93, endPoint y: 67, distance: 82.0
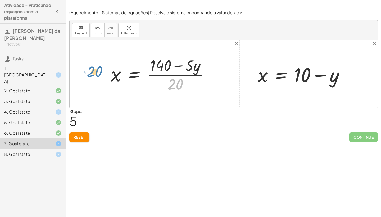
click at [93, 67] on div "+ · 20 · x + · 5 · y = 140 · 20 · x = + 140 − · 5 · y · 20 · 20 x · 5 · y = 140…" at bounding box center [224, 74] width 308 height 68
drag, startPoint x: 181, startPoint y: 86, endPoint x: 128, endPoint y: 84, distance: 53.5
click at [128, 84] on div at bounding box center [161, 74] width 107 height 39
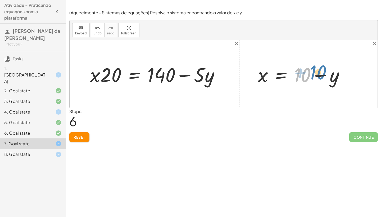
drag, startPoint x: 304, startPoint y: 72, endPoint x: 320, endPoint y: 70, distance: 15.8
click at [320, 70] on div at bounding box center [303, 74] width 96 height 26
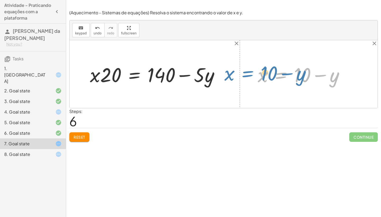
drag, startPoint x: 280, startPoint y: 76, endPoint x: 238, endPoint y: 76, distance: 41.5
click at [238, 76] on div "+ · 20 · x + · 5 · y = 140 · 20 · x = + 140 − · 5 · y x = · ( + 140 − · 5 · y )…" at bounding box center [224, 74] width 308 height 68
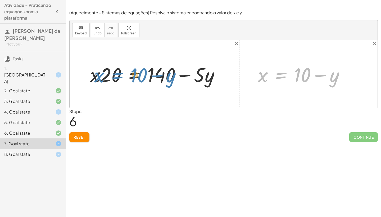
drag, startPoint x: 282, startPoint y: 77, endPoint x: 116, endPoint y: 72, distance: 165.6
click at [116, 72] on div "+ · 20 · x + · 5 · y = 140 · 20 · x = + 140 − · 5 · y x = · ( + 140 − · 5 · y )…" at bounding box center [224, 74] width 308 height 68
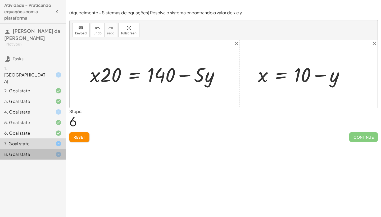
click at [59, 151] on icon at bounding box center [58, 154] width 6 height 6
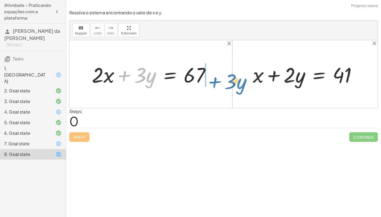
drag, startPoint x: 124, startPoint y: 75, endPoint x: 214, endPoint y: 77, distance: 89.9
click at [214, 77] on div at bounding box center [153, 74] width 128 height 27
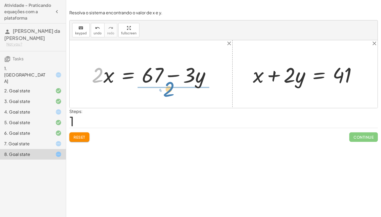
drag, startPoint x: 95, startPoint y: 78, endPoint x: 166, endPoint y: 95, distance: 73.2
click at [166, 95] on div "+ · 2 · x + · 3 · y = 67 · 2 · 2 · x · 3 · y = 67 + − + x + · 2 · y = 41" at bounding box center [224, 74] width 308 height 68
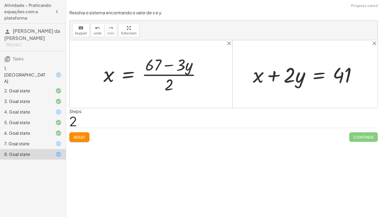
click at [168, 66] on div at bounding box center [154, 74] width 107 height 41
click at [171, 73] on div at bounding box center [154, 74] width 107 height 41
drag, startPoint x: 290, startPoint y: 77, endPoint x: 368, endPoint y: 79, distance: 77.8
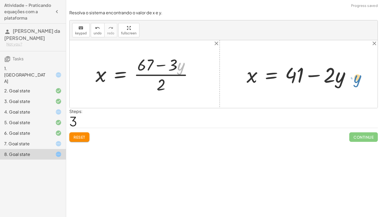
drag, startPoint x: 178, startPoint y: 66, endPoint x: 355, endPoint y: 78, distance: 176.8
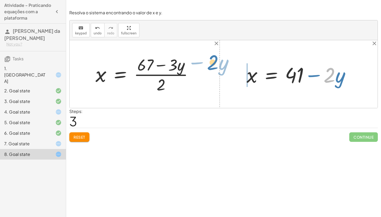
drag, startPoint x: 332, startPoint y: 73, endPoint x: 213, endPoint y: 62, distance: 119.0
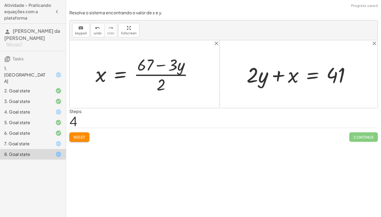
click at [279, 75] on div at bounding box center [300, 74] width 113 height 27
drag, startPoint x: 162, startPoint y: 62, endPoint x: 238, endPoint y: 71, distance: 75.9
click at [238, 71] on div "+ · 2 · x + · 3 · y = 67 · 2 · x = + 67 − · 3 · y − · 3 · y · 2 x · 3 · y = 67 …" at bounding box center [224, 74] width 308 height 68
drag, startPoint x: 162, startPoint y: 64, endPoint x: 276, endPoint y: 78, distance: 115.3
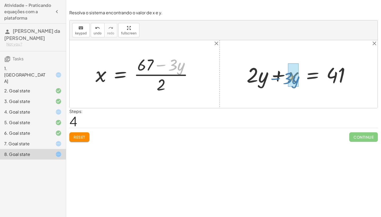
click at [276, 78] on div "+ · 2 · x + · 3 · y = 67 · 2 · x = + 67 − · 3 · y − · 3 · y · 2 x · 3 · y = 67 …" at bounding box center [224, 74] width 308 height 68
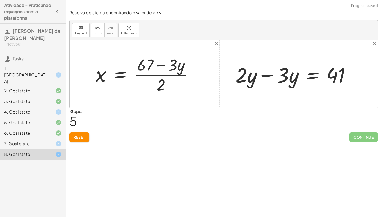
click at [267, 76] on div at bounding box center [295, 74] width 124 height 27
click at [267, 76] on div at bounding box center [224, 74] width 308 height 68
click at [283, 75] on div at bounding box center [316, 74] width 81 height 26
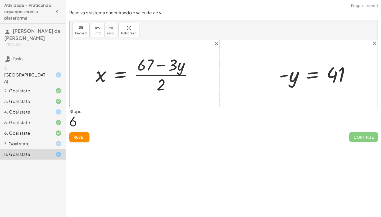
click at [283, 75] on div at bounding box center [316, 74] width 81 height 26
drag, startPoint x: 174, startPoint y: 65, endPoint x: 138, endPoint y: 51, distance: 39.0
click at [142, 52] on div "+ · 2 · x + · 3 · y = 67 · 2 · x = + 67 − · 3 · y · 3 − · y · 2 x · 3 · y = 67 …" at bounding box center [224, 74] width 308 height 68
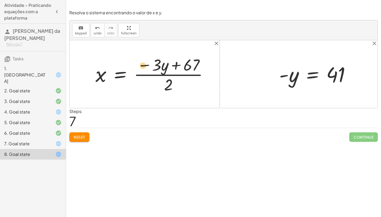
click at [139, 66] on div at bounding box center [154, 74] width 122 height 41
click at [157, 65] on div at bounding box center [154, 74] width 122 height 41
drag, startPoint x: 164, startPoint y: 69, endPoint x: 302, endPoint y: 80, distance: 138.5
click at [303, 79] on div "+ · 2 · x + · 3 · y = 67 · 2 · x = + 67 − · 3 · y x = · ( + 67 − · 3 · y ) · 2 …" at bounding box center [224, 74] width 308 height 68
drag, startPoint x: 144, startPoint y: 65, endPoint x: 266, endPoint y: 79, distance: 122.7
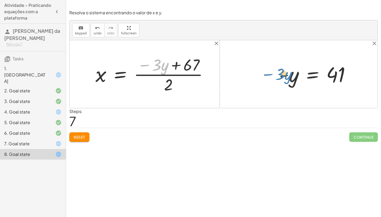
click at [266, 76] on div "+ · 2 · x + · 3 · y = 67 · 2 · x = + 67 − · 3 · y x = · ( + 67 − · 3 · y ) · 2 …" at bounding box center [224, 74] width 308 height 68
drag, startPoint x: 145, startPoint y: 65, endPoint x: 284, endPoint y: 71, distance: 139.2
click at [284, 71] on div "+ · 2 · x + · 3 · y = 67 · 2 · x = + 67 − · 3 · y x = · ( + 67 − · 3 · y ) · 2 …" at bounding box center [224, 74] width 308 height 68
drag, startPoint x: 294, startPoint y: 79, endPoint x: 94, endPoint y: 78, distance: 199.4
click at [94, 78] on div "+ · 2 · x + · 3 · y = 67 · 2 · x = + 67 − · 3 · y x = · ( + 67 − · 3 · y ) · 2 …" at bounding box center [224, 74] width 308 height 68
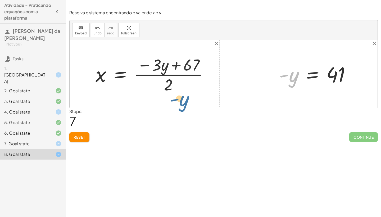
drag, startPoint x: 296, startPoint y: 72, endPoint x: 154, endPoint y: 87, distance: 143.3
click at [154, 88] on div "+ · 2 · x + · 3 · y = 67 · 2 · x = + 67 − · 3 · y x = · ( + 67 − · 3 · y ) · 2 …" at bounding box center [224, 74] width 308 height 68
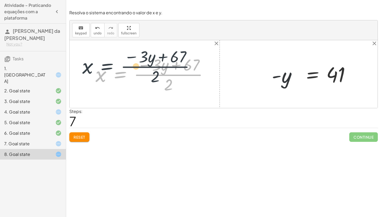
drag, startPoint x: 131, startPoint y: 86, endPoint x: 180, endPoint y: 45, distance: 63.7
click at [179, 45] on div "+ · 2 · x + · 3 · y = 67 · 2 · x = + 67 − · 3 · y x = · ( + 67 − · 3 · y ) · 2 …" at bounding box center [224, 74] width 308 height 68
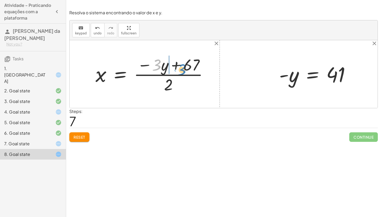
drag, startPoint x: 158, startPoint y: 72, endPoint x: 180, endPoint y: 75, distance: 22.7
click at [180, 75] on div at bounding box center [154, 74] width 122 height 41
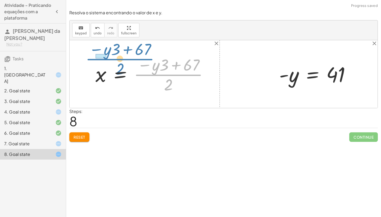
drag, startPoint x: 179, startPoint y: 75, endPoint x: 116, endPoint y: 57, distance: 66.2
click at [116, 57] on div at bounding box center [154, 74] width 122 height 41
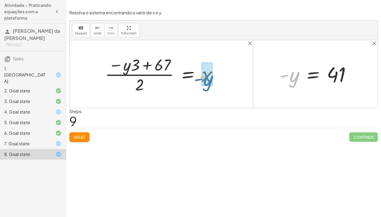
drag, startPoint x: 286, startPoint y: 77, endPoint x: 200, endPoint y: 80, distance: 86.3
click at [206, 75] on div at bounding box center [167, 74] width 131 height 41
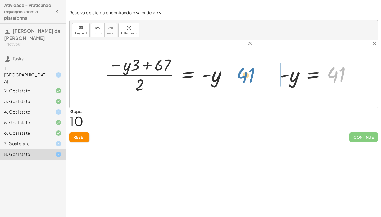
drag, startPoint x: 339, startPoint y: 69, endPoint x: 249, endPoint y: 69, distance: 90.7
click at [249, 69] on div "+ · 2 · x + · 3 · y = 67 · 2 · x = + 67 − · 3 · y x = · ( + 67 − · 3 · y ) · 2 …" at bounding box center [224, 74] width 308 height 68
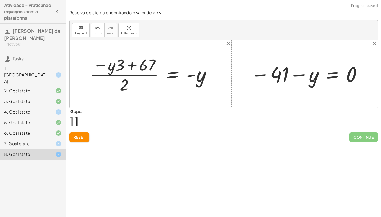
click at [265, 73] on div at bounding box center [306, 74] width 117 height 26
click at [263, 74] on div at bounding box center [306, 74] width 117 height 26
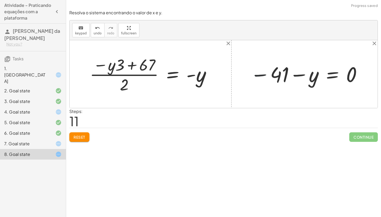
click at [263, 74] on div at bounding box center [306, 74] width 117 height 26
click at [299, 76] on div at bounding box center [306, 74] width 117 height 26
drag, startPoint x: 202, startPoint y: 80, endPoint x: 292, endPoint y: 88, distance: 91.0
click at [292, 88] on div "+ · 2 · x + · 3 · y = 67 · 2 · x = + 67 − · 3 · y x = · ( + 67 − · 3 · y ) · 2 …" at bounding box center [224, 74] width 308 height 68
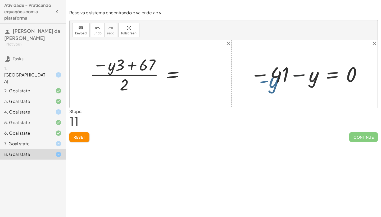
drag, startPoint x: 292, startPoint y: 87, endPoint x: 300, endPoint y: 85, distance: 9.0
click at [300, 85] on div at bounding box center [306, 74] width 117 height 26
click at [80, 135] on span "Reset" at bounding box center [80, 137] width 12 height 5
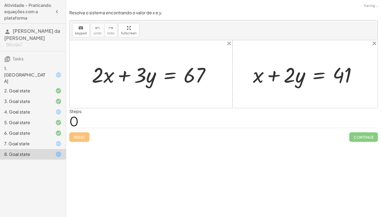
click at [80, 135] on div "Reset Continue" at bounding box center [223, 135] width 308 height 14
click at [56, 140] on icon at bounding box center [58, 143] width 6 height 6
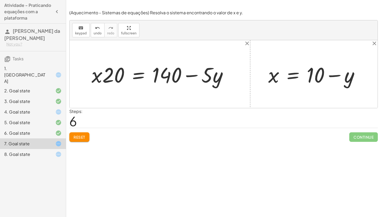
click at [85, 140] on button "Reset" at bounding box center [79, 137] width 20 height 10
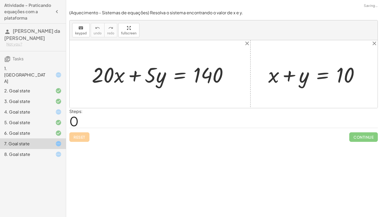
click at [85, 140] on div "Reset Continue" at bounding box center [223, 135] width 308 height 14
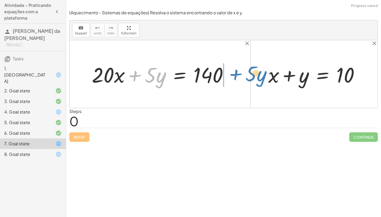
drag, startPoint x: 134, startPoint y: 78, endPoint x: 234, endPoint y: 76, distance: 100.0
click at [234, 76] on div at bounding box center [162, 74] width 146 height 27
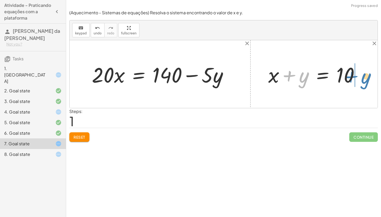
drag, startPoint x: 290, startPoint y: 72, endPoint x: 369, endPoint y: 68, distance: 78.7
click at [369, 68] on div "+ · 20 · x + · 5 · y = 140 · 20 · x · 5 · y = 140 + − + y + x + y = 10" at bounding box center [224, 74] width 308 height 68
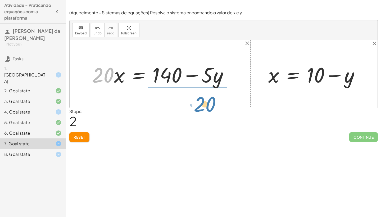
drag, startPoint x: 97, startPoint y: 77, endPoint x: 190, endPoint y: 104, distance: 96.2
click at [190, 104] on div "+ · 20 · x + · 5 · y = 140 · 20 · 20 · x · 5 · y = 140 + − + x + y = 10 x y = 1…" at bounding box center [224, 74] width 308 height 68
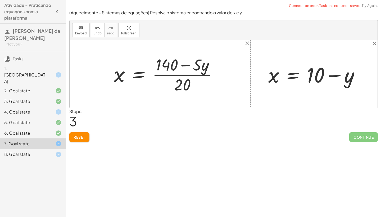
click at [185, 74] on div at bounding box center [167, 74] width 113 height 41
click at [185, 62] on div at bounding box center [167, 74] width 113 height 41
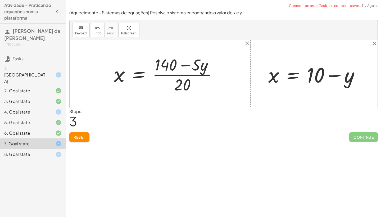
click at [185, 62] on div at bounding box center [167, 74] width 113 height 41
drag, startPoint x: 311, startPoint y: 78, endPoint x: 350, endPoint y: 63, distance: 42.3
click at [350, 64] on div at bounding box center [316, 74] width 101 height 27
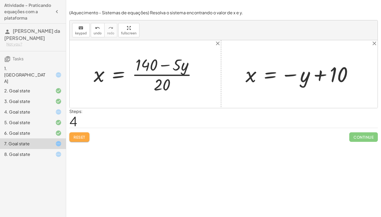
click at [79, 138] on span "Reset" at bounding box center [80, 137] width 12 height 5
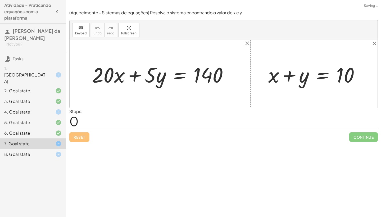
click at [79, 138] on div "Reset Continue" at bounding box center [223, 135] width 308 height 14
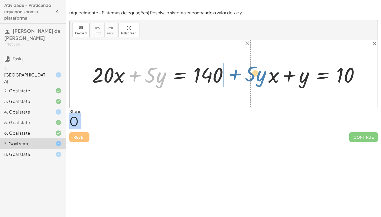
drag, startPoint x: 135, startPoint y: 73, endPoint x: 235, endPoint y: 71, distance: 100.0
click at [235, 71] on div at bounding box center [162, 74] width 146 height 27
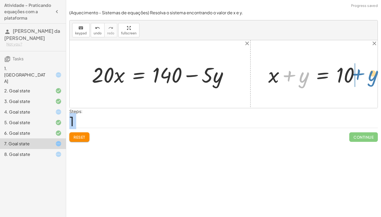
drag, startPoint x: 287, startPoint y: 75, endPoint x: 357, endPoint y: 73, distance: 69.3
click at [357, 73] on div at bounding box center [316, 74] width 101 height 27
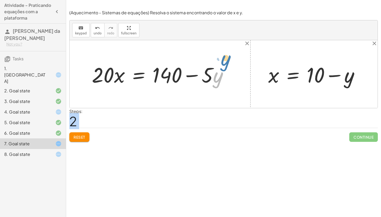
drag, startPoint x: 219, startPoint y: 75, endPoint x: 223, endPoint y: 76, distance: 4.0
click at [223, 71] on div at bounding box center [162, 74] width 146 height 27
drag, startPoint x: 209, startPoint y: 79, endPoint x: 271, endPoint y: 85, distance: 62.4
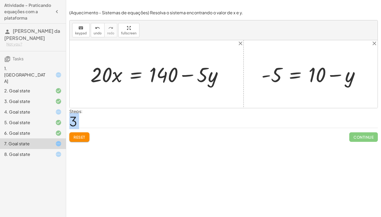
click at [187, 75] on div at bounding box center [158, 74] width 141 height 26
click at [137, 74] on div at bounding box center [158, 74] width 141 height 26
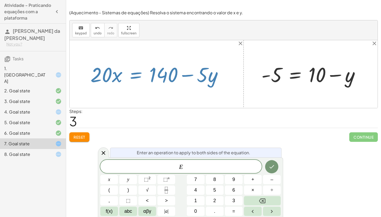
click at [136, 87] on div "+ · 20 · x + · 5 · y = 140 · 20 · x · 5 · y = 140 + −" at bounding box center [157, 74] width 148 height 29
click at [222, 51] on div at bounding box center [224, 74] width 308 height 68
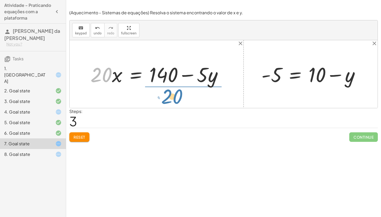
drag, startPoint x: 106, startPoint y: 77, endPoint x: 178, endPoint y: 99, distance: 75.7
click at [178, 99] on div "+ · 20 · x + · 5 · y = 140 · 20 · 20 · x · 5 · y = 140 + − + x + y = 10 x = + 1…" at bounding box center [224, 74] width 308 height 68
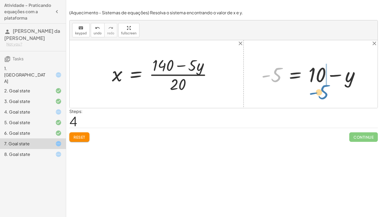
drag, startPoint x: 275, startPoint y: 72, endPoint x: 326, endPoint y: 88, distance: 53.9
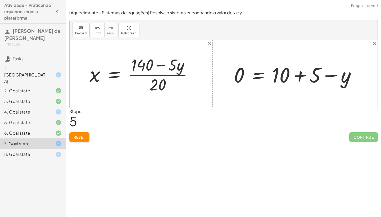
click at [299, 78] on div at bounding box center [296, 74] width 131 height 27
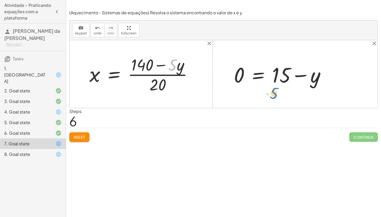
drag, startPoint x: 173, startPoint y: 62, endPoint x: 275, endPoint y: 90, distance: 105.2
drag, startPoint x: 171, startPoint y: 64, endPoint x: 320, endPoint y: 77, distance: 149.2
click at [301, 76] on div at bounding box center [282, 74] width 102 height 27
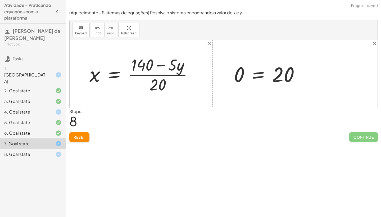
click at [160, 64] on div at bounding box center [143, 74] width 113 height 41
drag, startPoint x: 281, startPoint y: 70, endPoint x: 295, endPoint y: 68, distance: 14.1
click at [295, 68] on div at bounding box center [268, 74] width 75 height 26
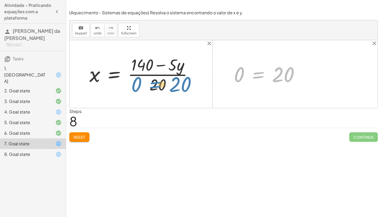
drag, startPoint x: 261, startPoint y: 75, endPoint x: 192, endPoint y: 85, distance: 69.6
click at [190, 85] on div "+ · 20 · x + · 5 · y = 140 · 20 · x = + 140 − · 5 · y · 20 x · 5 · y = 140 + − …" at bounding box center [224, 74] width 308 height 68
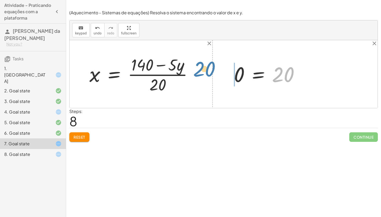
drag, startPoint x: 278, startPoint y: 77, endPoint x: 202, endPoint y: 71, distance: 76.2
click at [202, 71] on div "+ · 20 · x + · 5 · y = 140 · 20 · x = + 140 − · 5 · y · 20 x · 5 · y = 140 + − …" at bounding box center [224, 74] width 308 height 68
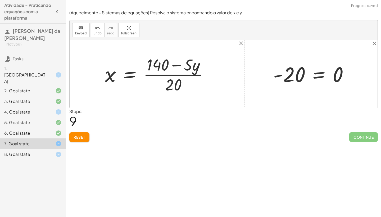
click at [278, 74] on div at bounding box center [313, 74] width 84 height 26
drag, startPoint x: 280, startPoint y: 74, endPoint x: 233, endPoint y: 103, distance: 55.6
click at [233, 103] on div "+ · 20 · x + · 5 · y = 140 · 20 · x = + 140 − · 5 · y · 20 x · 5 · y = 140 + − …" at bounding box center [224, 74] width 308 height 68
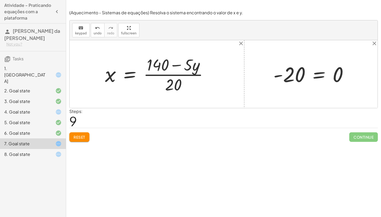
drag, startPoint x: 234, startPoint y: 103, endPoint x: 313, endPoint y: 57, distance: 92.3
click at [312, 57] on div at bounding box center [224, 74] width 308 height 68
drag, startPoint x: 279, startPoint y: 75, endPoint x: 101, endPoint y: 86, distance: 178.1
click at [101, 86] on div "+ · 20 · x + · 5 · y = 140 · 20 · x = + 140 − · 5 · y · 20 x · 5 · y = 140 + − …" at bounding box center [224, 74] width 308 height 68
click at [278, 75] on div at bounding box center [313, 74] width 84 height 26
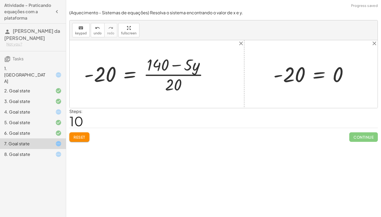
click at [278, 75] on div at bounding box center [313, 74] width 84 height 26
click at [327, 79] on div at bounding box center [313, 74] width 84 height 26
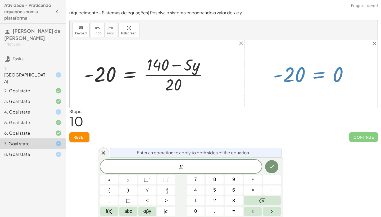
click at [326, 77] on div at bounding box center [313, 74] width 84 height 26
click at [282, 105] on div at bounding box center [224, 74] width 308 height 68
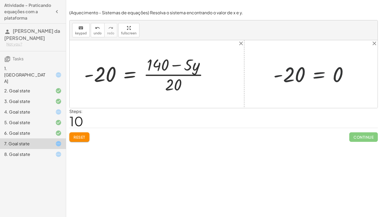
click at [282, 105] on div at bounding box center [224, 74] width 308 height 68
click at [285, 94] on div at bounding box center [224, 74] width 308 height 68
click at [75, 137] on span "Reset" at bounding box center [80, 137] width 12 height 5
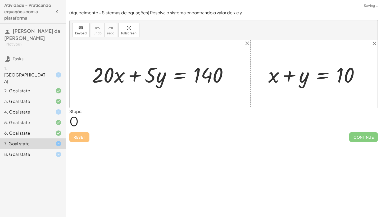
click at [75, 137] on div "Reset Continue" at bounding box center [223, 135] width 308 height 14
click at [57, 151] on icon at bounding box center [58, 154] width 6 height 6
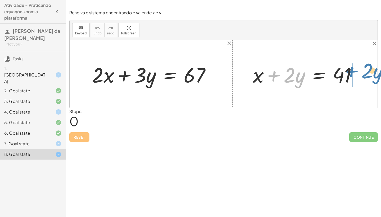
drag, startPoint x: 273, startPoint y: 74, endPoint x: 357, endPoint y: 68, distance: 83.6
click at [357, 68] on div at bounding box center [306, 74] width 113 height 27
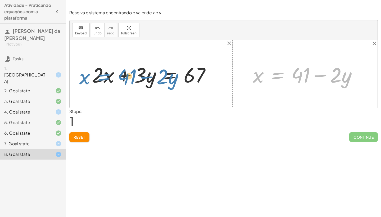
drag, startPoint x: 273, startPoint y: 76, endPoint x: 100, endPoint y: 79, distance: 173.5
click at [100, 78] on div "+ · 2 · x + · 3 · y = 67 + x + · 2 · y = 41 x = + 41 − · 2 · y x · 2 · y = 41 +…" at bounding box center [224, 74] width 308 height 68
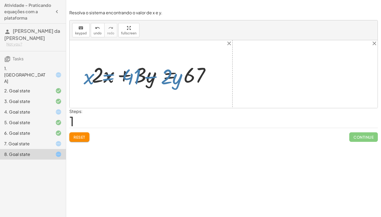
click at [100, 79] on div at bounding box center [153, 74] width 128 height 27
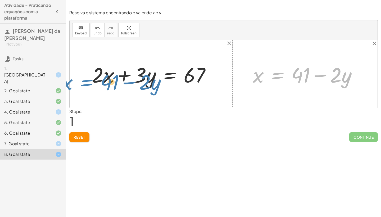
drag, startPoint x: 277, startPoint y: 76, endPoint x: 88, endPoint y: 81, distance: 188.7
click at [88, 81] on div "+ · 2 · x + · 3 · y = 67 + x + · 2 · y = 41 x = + 41 − · 2 · y x · 2 · y = 41 +…" at bounding box center [224, 74] width 308 height 68
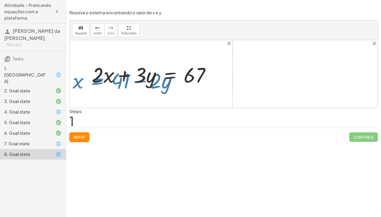
click at [100, 72] on div at bounding box center [153, 74] width 128 height 27
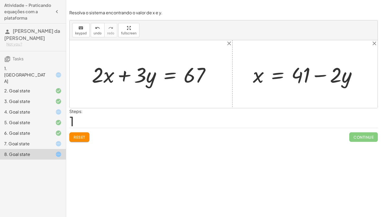
click at [62, 96] on div "1. [GEOGRAPHIC_DATA]" at bounding box center [33, 101] width 66 height 11
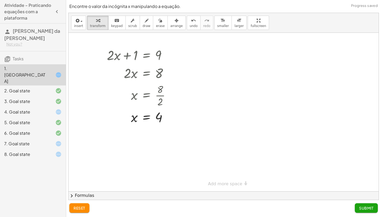
click at [59, 109] on icon at bounding box center [58, 112] width 6 height 6
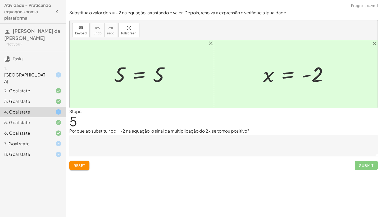
click at [62, 138] on div "7. Goal state" at bounding box center [33, 143] width 66 height 11
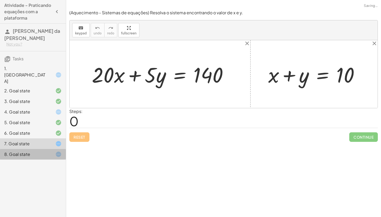
click at [61, 151] on icon at bounding box center [58, 154] width 6 height 6
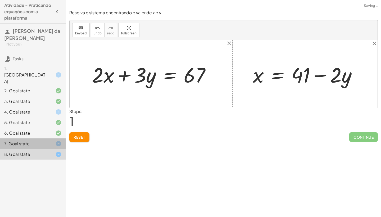
click at [61, 140] on icon at bounding box center [58, 143] width 6 height 6
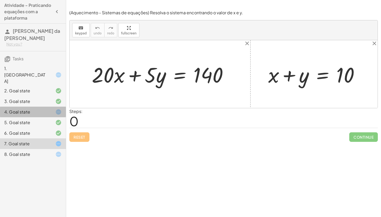
click at [56, 109] on icon at bounding box center [58, 112] width 6 height 6
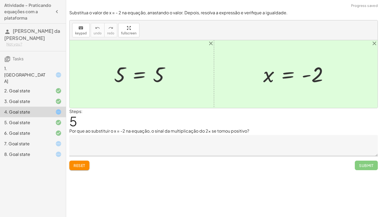
click at [85, 159] on div "Reset Submit" at bounding box center [223, 163] width 308 height 14
click at [85, 161] on button "Reset" at bounding box center [79, 166] width 20 height 10
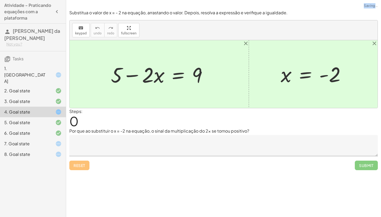
click at [85, 161] on div "Reset Submit" at bounding box center [223, 163] width 308 height 14
click at [83, 163] on div "Reset Submit" at bounding box center [223, 163] width 308 height 14
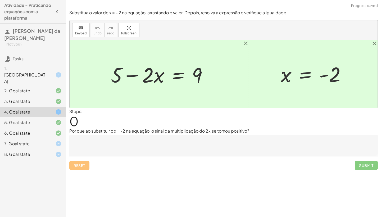
click at [83, 163] on div "Reset Submit" at bounding box center [223, 163] width 308 height 14
drag, startPoint x: 147, startPoint y: 80, endPoint x: 218, endPoint y: 81, distance: 70.9
click at [218, 81] on div "· 2 − · x + 5 − · 2 · x = 9 x = - 2" at bounding box center [224, 74] width 308 height 68
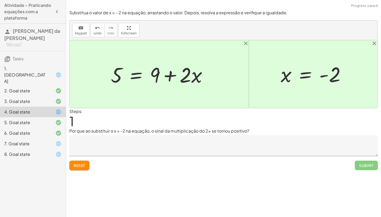
click at [170, 75] on div at bounding box center [161, 74] width 106 height 27
drag, startPoint x: 186, startPoint y: 80, endPoint x: 145, endPoint y: 100, distance: 45.2
click at [145, 100] on div "+ 5 − · 2 · x = 9 · 2 + · x 5 · 2 · x = 9 + + x = - 2" at bounding box center [224, 74] width 308 height 68
click at [181, 75] on div at bounding box center [161, 74] width 106 height 27
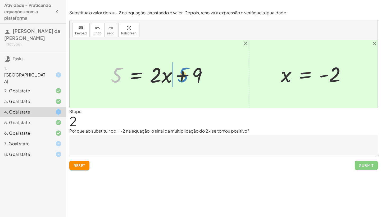
drag, startPoint x: 118, startPoint y: 76, endPoint x: 184, endPoint y: 76, distance: 66.4
click at [184, 76] on div at bounding box center [161, 74] width 106 height 27
click at [183, 75] on div at bounding box center [177, 74] width 136 height 27
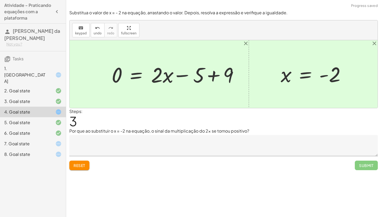
click at [183, 75] on div at bounding box center [177, 74] width 136 height 27
click at [83, 165] on span "Reset" at bounding box center [80, 165] width 12 height 5
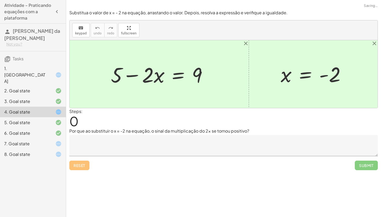
click at [83, 165] on div "Reset Submit" at bounding box center [223, 163] width 308 height 14
click at [63, 138] on div "7. Goal state" at bounding box center [33, 143] width 66 height 11
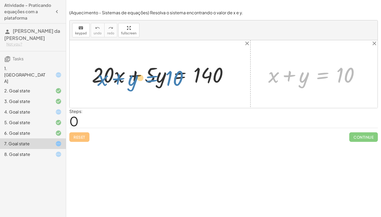
drag, startPoint x: 322, startPoint y: 75, endPoint x: 151, endPoint y: 79, distance: 170.9
click at [151, 79] on div "+ · 20 · x + · 5 · y = 140 + x + y = 10 + x + y = 10" at bounding box center [224, 74] width 308 height 68
drag, startPoint x: 322, startPoint y: 75, endPoint x: 156, endPoint y: 75, distance: 165.8
click at [156, 75] on div "+ · 20 · x + · 5 · y = 140 + x + y = 10 + x + y = 10" at bounding box center [224, 74] width 308 height 68
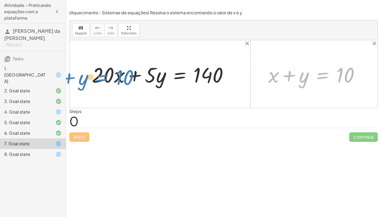
drag, startPoint x: 325, startPoint y: 73, endPoint x: 102, endPoint y: 71, distance: 222.4
click at [103, 72] on div "+ · 20 · x + · 5 · y = 140 + x + y = 10 + x + y = 10" at bounding box center [224, 74] width 308 height 68
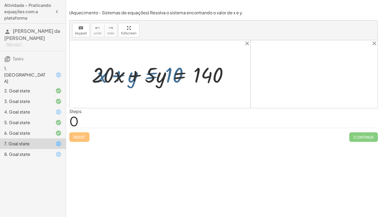
click at [102, 71] on div at bounding box center [162, 74] width 146 height 27
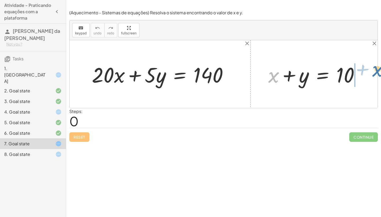
drag, startPoint x: 276, startPoint y: 75, endPoint x: 379, endPoint y: 70, distance: 103.0
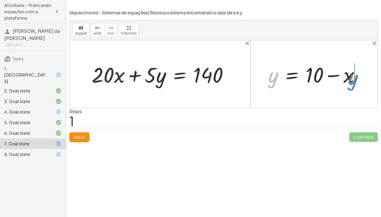
drag, startPoint x: 276, startPoint y: 77, endPoint x: 354, endPoint y: 77, distance: 78.3
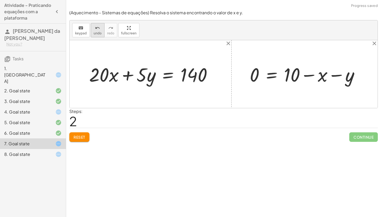
click at [96, 33] on span "undo" at bounding box center [98, 33] width 8 height 4
drag, startPoint x: 287, startPoint y: 75, endPoint x: 284, endPoint y: 77, distance: 3.9
click at [284, 77] on div at bounding box center [294, 74] width 92 height 25
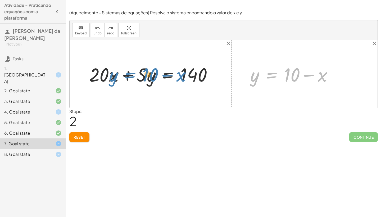
drag, startPoint x: 272, startPoint y: 75, endPoint x: 116, endPoint y: 74, distance: 155.5
click at [116, 74] on div "+ · 20 · x + · 5 · y = 140 + x + y = 10 y = + 10 − x y = + 10 − x" at bounding box center [224, 74] width 308 height 68
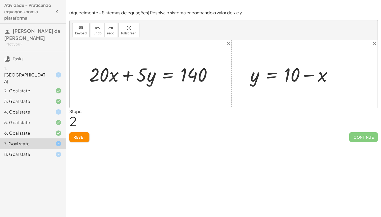
click at [308, 77] on div at bounding box center [294, 74] width 92 height 25
drag, startPoint x: 104, startPoint y: 73, endPoint x: 327, endPoint y: 76, distance: 223.0
click at [327, 76] on div "· 20 + · x + · 20 · x + · 5 · y = 140 + x + y = 10 y = + 10 − x" at bounding box center [224, 74] width 308 height 68
click at [310, 72] on div at bounding box center [299, 74] width 102 height 25
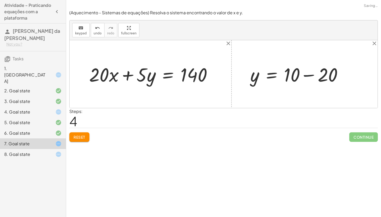
click at [310, 72] on div at bounding box center [284, 74] width 73 height 24
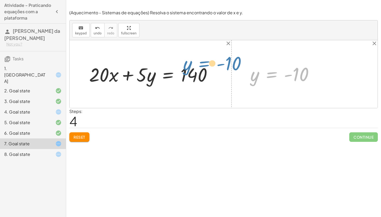
drag, startPoint x: 271, startPoint y: 75, endPoint x: 228, endPoint y: 74, distance: 43.1
click at [228, 74] on div "+ · 20 · x + · 5 · y = 140 + x + y = 10 y = + 10 − x y = + 10 − 20 y = - 10 y =…" at bounding box center [224, 74] width 308 height 68
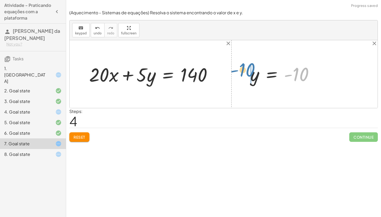
drag, startPoint x: 300, startPoint y: 70, endPoint x: 247, endPoint y: 66, distance: 53.0
click at [247, 66] on div "+ x + y = 10 y = + 10 − x y = + 10 − 20 - 10 y = 10 -" at bounding box center [281, 74] width 79 height 26
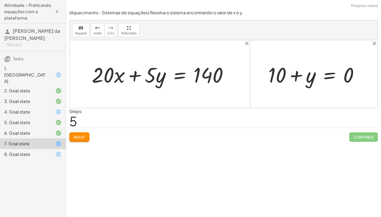
click at [295, 75] on div at bounding box center [316, 74] width 100 height 27
drag, startPoint x: 312, startPoint y: 76, endPoint x: 115, endPoint y: 77, distance: 197.3
click at [133, 76] on div at bounding box center [162, 74] width 145 height 27
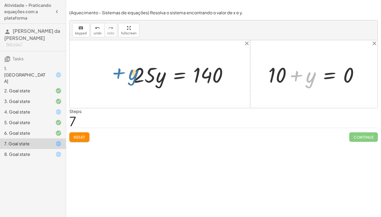
drag, startPoint x: 313, startPoint y: 75, endPoint x: 130, endPoint y: 67, distance: 182.7
click at [130, 67] on div "+ · 20 · x + · 5 · y = 140 + · 20 · y + · 5 · y = 140 · = 140 y · 25 + x + y = …" at bounding box center [224, 74] width 308 height 68
click at [144, 68] on div at bounding box center [182, 74] width 104 height 27
drag, startPoint x: 311, startPoint y: 78, endPoint x: 267, endPoint y: 74, distance: 44.1
click at [267, 74] on div at bounding box center [316, 74] width 100 height 27
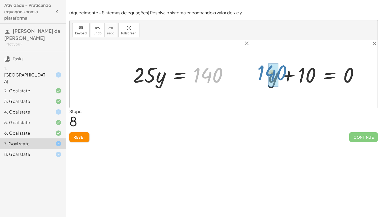
drag, startPoint x: 214, startPoint y: 77, endPoint x: 278, endPoint y: 75, distance: 64.0
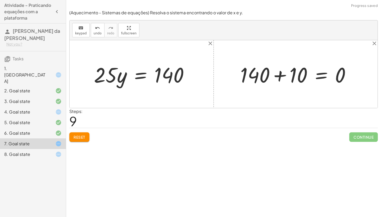
click at [282, 74] on div at bounding box center [298, 74] width 120 height 27
click at [282, 74] on div at bounding box center [317, 74] width 82 height 26
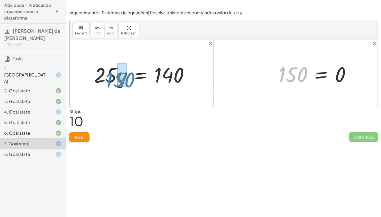
drag, startPoint x: 282, startPoint y: 74, endPoint x: 110, endPoint y: 79, distance: 172.3
click at [110, 79] on div "+ · 20 · x + · 5 · y = 140 + · 20 · y + · 5 · y = 140 · = 140 y · 25 + x + y = …" at bounding box center [224, 74] width 308 height 68
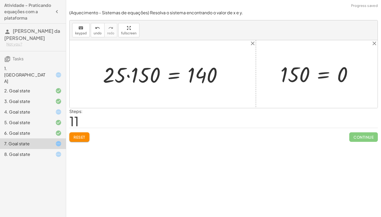
click at [130, 76] on div at bounding box center [164, 74] width 129 height 27
click at [126, 81] on div at bounding box center [169, 74] width 120 height 26
click at [173, 70] on div at bounding box center [169, 74] width 120 height 26
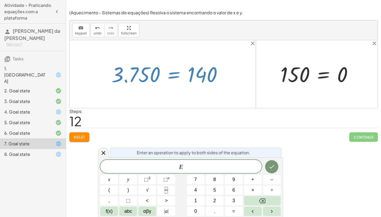
click at [179, 93] on div at bounding box center [224, 74] width 308 height 68
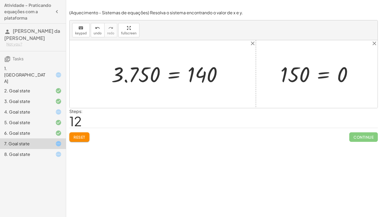
click at [82, 141] on button "Reset" at bounding box center [79, 137] width 20 height 10
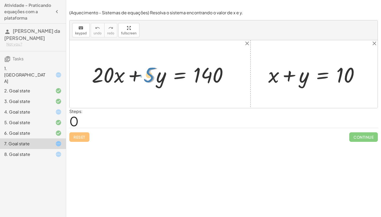
click at [146, 79] on div at bounding box center [162, 74] width 146 height 27
drag, startPoint x: 134, startPoint y: 76, endPoint x: 239, endPoint y: 71, distance: 104.8
click at [239, 71] on div "+ · 5 · y + · 20 · x + · 5 · y = 140 + x + y = 10" at bounding box center [224, 74] width 308 height 68
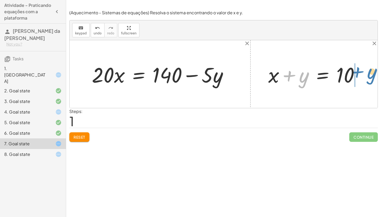
drag, startPoint x: 289, startPoint y: 72, endPoint x: 357, endPoint y: 68, distance: 68.6
click at [357, 68] on div at bounding box center [316, 74] width 101 height 27
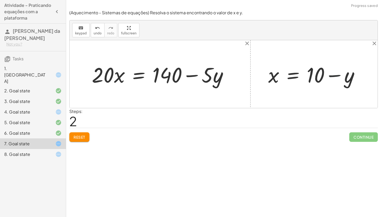
click at [337, 75] on div at bounding box center [316, 74] width 101 height 27
drag, startPoint x: 157, startPoint y: 76, endPoint x: 211, endPoint y: 101, distance: 60.1
click at [180, 86] on div at bounding box center [162, 74] width 146 height 27
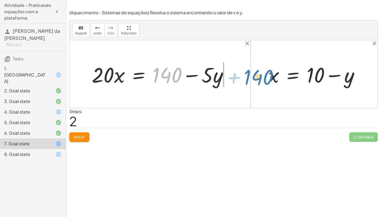
drag, startPoint x: 169, startPoint y: 75, endPoint x: 260, endPoint y: 77, distance: 91.0
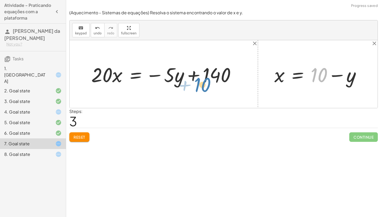
drag, startPoint x: 317, startPoint y: 74, endPoint x: 199, endPoint y: 85, distance: 117.9
click at [198, 77] on div at bounding box center [166, 74] width 154 height 26
click at [152, 73] on div at bounding box center [166, 74] width 154 height 26
click at [85, 135] on span "Reset" at bounding box center [80, 137] width 12 height 5
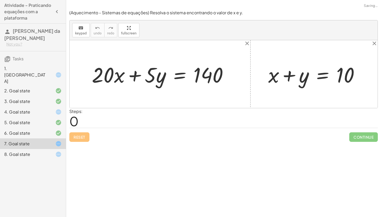
click at [85, 135] on div "Reset Continue" at bounding box center [223, 135] width 308 height 14
click at [190, 96] on div at bounding box center [224, 74] width 308 height 68
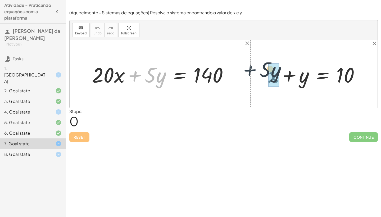
drag, startPoint x: 134, startPoint y: 76, endPoint x: 250, endPoint y: 71, distance: 116.5
click at [250, 71] on div "+ · 5 · y + · 20 · x + · 5 · y = 140 + x + y = 10" at bounding box center [224, 74] width 308 height 68
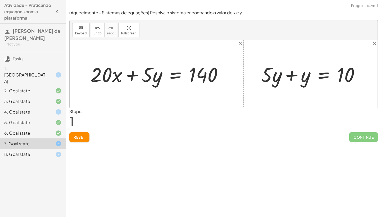
click at [292, 72] on div at bounding box center [312, 74] width 108 height 26
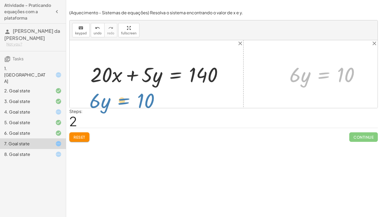
drag, startPoint x: 330, startPoint y: 75, endPoint x: 132, endPoint y: 103, distance: 200.1
click at [132, 103] on div "+ · 20 · x + · 5 · y = 140 + x + y = 10 + · 5 · y + y = 10 · 6 · y = 10 = 10 · …" at bounding box center [224, 74] width 308 height 68
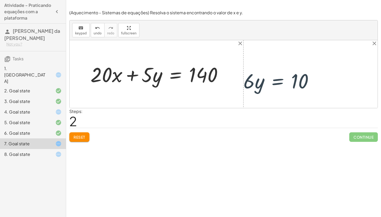
click at [133, 104] on div at bounding box center [224, 74] width 308 height 68
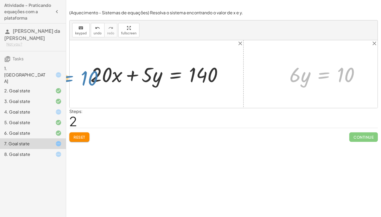
drag, startPoint x: 323, startPoint y: 74, endPoint x: 71, endPoint y: 76, distance: 251.5
click at [83, 135] on span "Reset" at bounding box center [80, 137] width 12 height 5
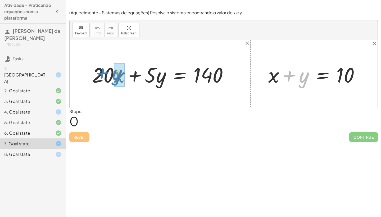
drag, startPoint x: 287, startPoint y: 75, endPoint x: 100, endPoint y: 73, distance: 187.3
click at [100, 73] on div "+ · 20 · x + · 5 · y = 140 + y + x + y = 10" at bounding box center [224, 74] width 308 height 68
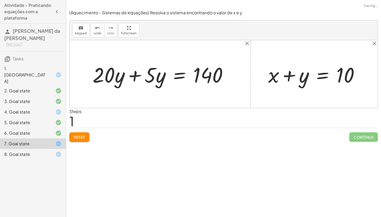
click at [136, 75] on div at bounding box center [162, 74] width 145 height 27
click at [136, 75] on div at bounding box center [182, 74] width 104 height 27
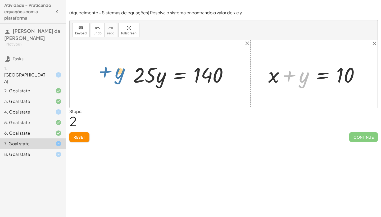
drag, startPoint x: 302, startPoint y: 78, endPoint x: 119, endPoint y: 74, distance: 183.6
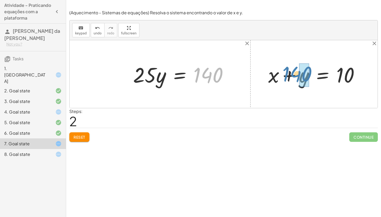
drag, startPoint x: 196, startPoint y: 72, endPoint x: 285, endPoint y: 71, distance: 88.9
click at [285, 71] on div "+ · 20 · x + · 5 · y = 140 + · 20 · y + · 5 · y = 140 140 · = 140 y · 25 + x + …" at bounding box center [224, 74] width 308 height 68
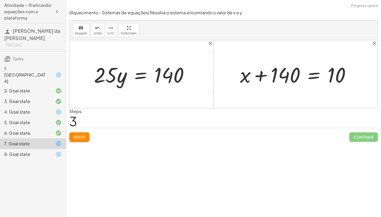
click at [260, 76] on div at bounding box center [297, 74] width 120 height 27
click at [142, 77] on div at bounding box center [143, 74] width 104 height 27
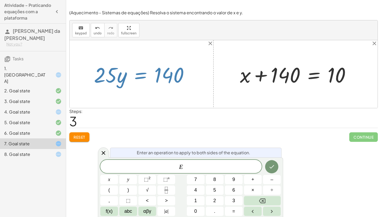
click at [155, 88] on div "+ · 20 · x + · 5 · y = 140 + · 20 · y + · 5 · y = 140 · = 140 y · 25" at bounding box center [141, 74] width 111 height 30
drag, startPoint x: 161, startPoint y: 90, endPoint x: 202, endPoint y: 56, distance: 53.1
click at [202, 56] on div at bounding box center [224, 74] width 308 height 68
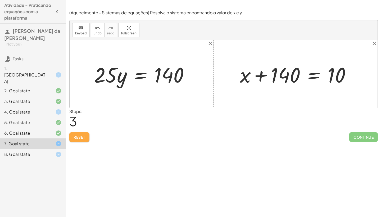
click at [84, 138] on span "Reset" at bounding box center [80, 137] width 12 height 5
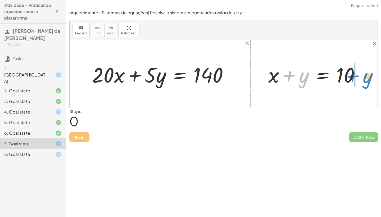
drag, startPoint x: 286, startPoint y: 74, endPoint x: 350, endPoint y: 74, distance: 64.0
click at [350, 74] on div at bounding box center [316, 74] width 101 height 27
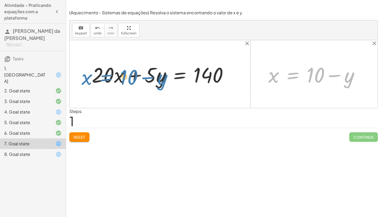
drag, startPoint x: 292, startPoint y: 76, endPoint x: 111, endPoint y: 75, distance: 180.9
click at [111, 75] on div "+ · 20 · x + · 5 · y = 140 + x + y = 10 x = + 10 − y x y = 10 + −" at bounding box center [224, 74] width 308 height 68
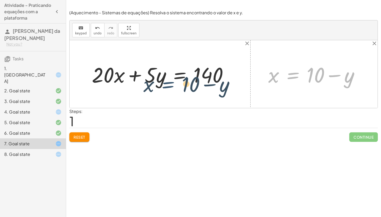
drag, startPoint x: 290, startPoint y: 73, endPoint x: 163, endPoint y: 83, distance: 126.5
click at [163, 83] on div "+ · 20 · x + · 5 · y = 140 + x + y = 10 x = + 10 − y x y = 10 + −" at bounding box center [224, 74] width 308 height 68
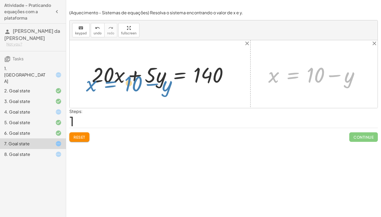
drag, startPoint x: 291, startPoint y: 78, endPoint x: 108, endPoint y: 88, distance: 183.8
click at [108, 88] on div "+ · 20 · x + · 5 · y = 140 + x + y = 10 x = + 10 − y x y = 10 + −" at bounding box center [224, 74] width 308 height 68
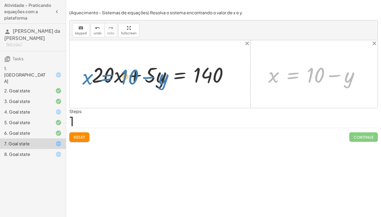
drag, startPoint x: 288, startPoint y: 76, endPoint x: 103, endPoint y: 77, distance: 184.9
click at [103, 77] on div "+ · 20 · x + · 5 · y = 140 + x + y = 10 x = + 10 − y x y = 10 + −" at bounding box center [224, 74] width 308 height 68
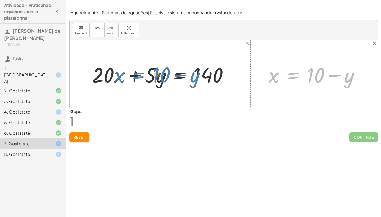
drag, startPoint x: 295, startPoint y: 78, endPoint x: 141, endPoint y: 78, distance: 154.2
click at [141, 78] on div "+ · 20 · x + · 5 · y = 140 + x + y = 10 x = + 10 − y x y = 10 + −" at bounding box center [224, 74] width 308 height 68
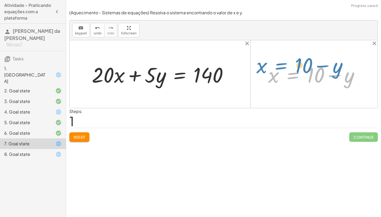
drag, startPoint x: 294, startPoint y: 76, endPoint x: 303, endPoint y: 67, distance: 12.7
click at [303, 67] on div at bounding box center [316, 74] width 101 height 27
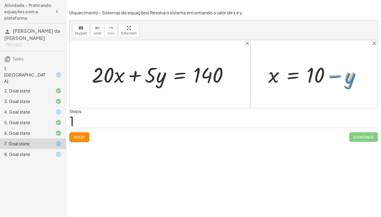
click at [334, 74] on div at bounding box center [316, 74] width 101 height 27
drag, startPoint x: 322, startPoint y: 73, endPoint x: 160, endPoint y: 73, distance: 161.3
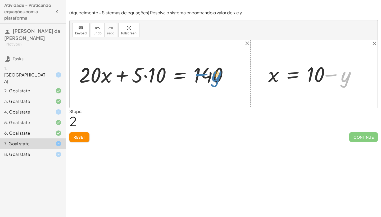
drag, startPoint x: 345, startPoint y: 76, endPoint x: 209, endPoint y: 75, distance: 136.2
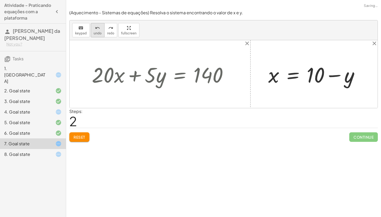
click at [97, 28] on icon "undo" at bounding box center [97, 28] width 5 height 6
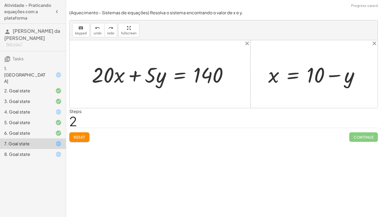
click at [80, 136] on span "Reset" at bounding box center [80, 137] width 12 height 5
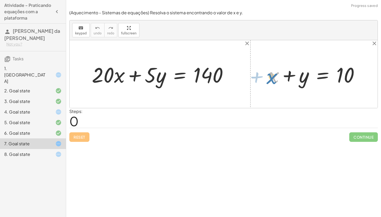
drag, startPoint x: 273, startPoint y: 76, endPoint x: 276, endPoint y: 77, distance: 2.8
click at [276, 77] on div at bounding box center [316, 74] width 101 height 27
drag, startPoint x: 291, startPoint y: 74, endPoint x: 345, endPoint y: 74, distance: 54.5
click at [345, 74] on div at bounding box center [316, 74] width 101 height 27
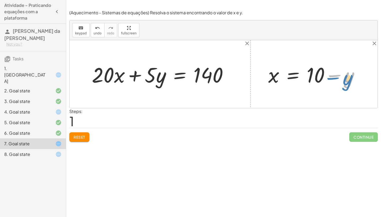
drag, startPoint x: 331, startPoint y: 74, endPoint x: 328, endPoint y: 71, distance: 3.6
click at [328, 71] on div at bounding box center [316, 74] width 101 height 27
click at [316, 69] on div at bounding box center [316, 74] width 101 height 27
drag, startPoint x: 293, startPoint y: 74, endPoint x: 294, endPoint y: 71, distance: 2.9
click at [294, 71] on div at bounding box center [316, 74] width 101 height 27
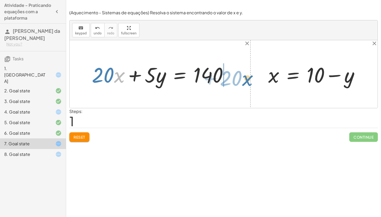
drag, startPoint x: 118, startPoint y: 76, endPoint x: 249, endPoint y: 77, distance: 130.9
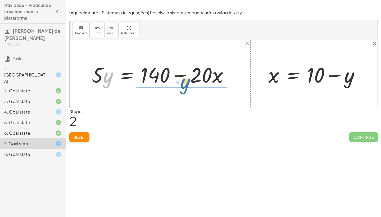
drag, startPoint x: 111, startPoint y: 79, endPoint x: 196, endPoint y: 84, distance: 85.1
click at [196, 84] on div at bounding box center [162, 74] width 146 height 27
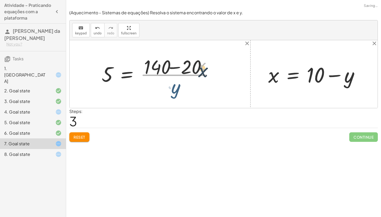
drag, startPoint x: 196, startPoint y: 84, endPoint x: 200, endPoint y: 86, distance: 4.6
click at [200, 86] on div at bounding box center [160, 74] width 122 height 41
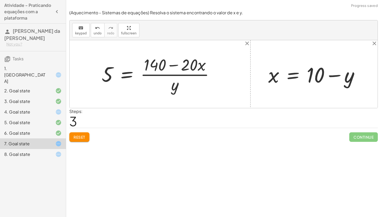
click at [80, 136] on span "Reset" at bounding box center [80, 137] width 12 height 5
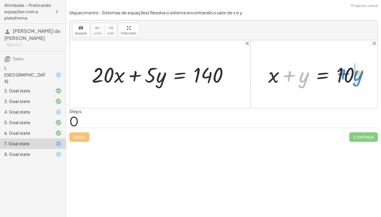
drag, startPoint x: 290, startPoint y: 76, endPoint x: 345, endPoint y: 73, distance: 54.8
click at [345, 73] on div at bounding box center [316, 74] width 101 height 27
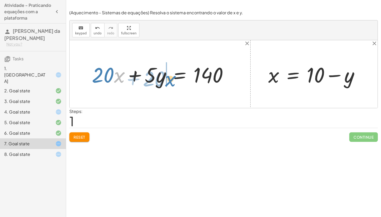
drag, startPoint x: 119, startPoint y: 75, endPoint x: 170, endPoint y: 79, distance: 51.2
click at [170, 79] on div at bounding box center [162, 74] width 146 height 27
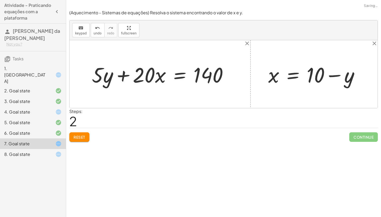
click at [122, 76] on div at bounding box center [162, 74] width 146 height 27
click at [79, 136] on span "Reset" at bounding box center [80, 137] width 12 height 5
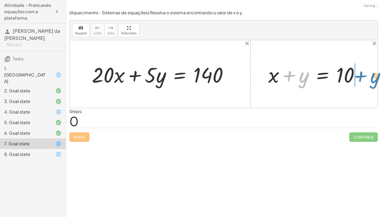
drag, startPoint x: 290, startPoint y: 75, endPoint x: 365, endPoint y: 76, distance: 74.3
click at [365, 76] on div at bounding box center [316, 74] width 101 height 27
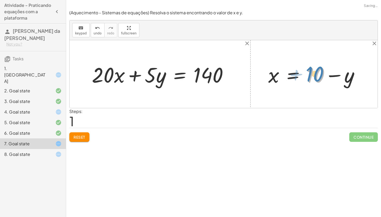
click at [321, 70] on div at bounding box center [316, 74] width 101 height 27
click at [329, 74] on div at bounding box center [316, 74] width 101 height 27
drag, startPoint x: 320, startPoint y: 71, endPoint x: 291, endPoint y: 74, distance: 29.8
click at [291, 74] on div at bounding box center [316, 74] width 101 height 27
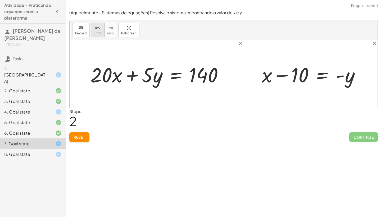
click at [95, 28] on icon "undo" at bounding box center [97, 28] width 5 height 6
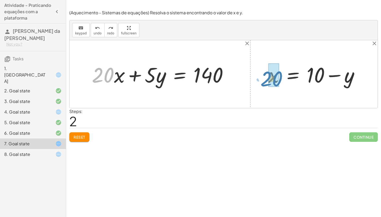
drag, startPoint x: 112, startPoint y: 74, endPoint x: 280, endPoint y: 76, distance: 168.0
click at [280, 76] on div "· 20 + · x + · 20 · x + · 5 · y = 140 + x + y = 10 x = + 10 − y" at bounding box center [224, 74] width 308 height 68
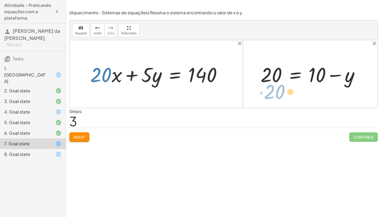
drag, startPoint x: 117, startPoint y: 75, endPoint x: 292, endPoint y: 90, distance: 175.5
click at [292, 90] on div at bounding box center [224, 74] width 308 height 68
drag, startPoint x: 116, startPoint y: 75, endPoint x: 267, endPoint y: 86, distance: 151.5
click at [267, 86] on div at bounding box center [312, 74] width 108 height 26
drag, startPoint x: 113, startPoint y: 81, endPoint x: 334, endPoint y: 70, distance: 220.9
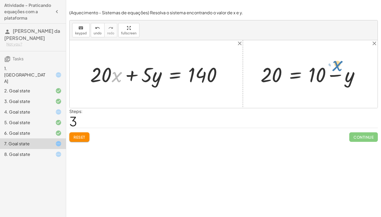
click at [334, 70] on div "· x + · 20 + · 20 · x + · 5 · y = 140 + x + y = 10 x = + 10 − y = + 10 − y 20" at bounding box center [224, 74] width 308 height 68
drag, startPoint x: 335, startPoint y: 77, endPoint x: 104, endPoint y: 75, distance: 230.9
click at [104, 75] on div "+ · 20 · x + · 5 · y = 140 + x + y = 10 x = + 10 − y − y = + 10 − y 20" at bounding box center [224, 74] width 308 height 68
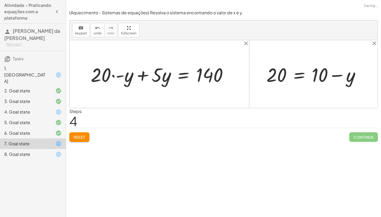
click at [112, 76] on div at bounding box center [161, 74] width 147 height 25
click at [119, 75] on div at bounding box center [161, 74] width 147 height 25
click at [119, 75] on div at bounding box center [157, 74] width 148 height 25
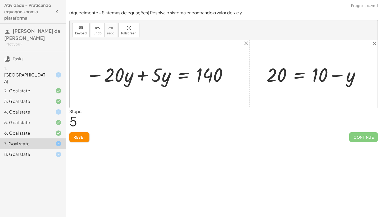
click at [142, 77] on div at bounding box center [157, 74] width 148 height 25
click at [142, 77] on div at bounding box center [184, 74] width 102 height 25
click at [143, 73] on div at bounding box center [184, 74] width 102 height 25
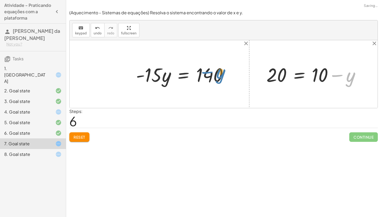
drag, startPoint x: 350, startPoint y: 78, endPoint x: 217, endPoint y: 74, distance: 132.8
click at [217, 74] on div at bounding box center [184, 74] width 102 height 25
drag, startPoint x: 275, startPoint y: 77, endPoint x: 327, endPoint y: 76, distance: 52.4
click at [327, 76] on div at bounding box center [315, 74] width 103 height 25
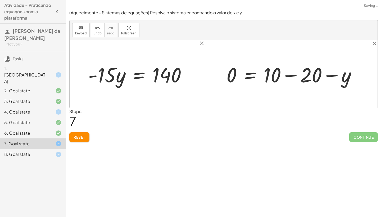
click at [291, 75] on div at bounding box center [293, 74] width 139 height 27
click at [291, 75] on div at bounding box center [281, 74] width 114 height 26
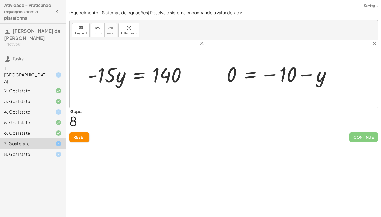
click at [269, 76] on div at bounding box center [281, 74] width 114 height 26
click at [306, 77] on div at bounding box center [281, 74] width 114 height 26
drag, startPoint x: 166, startPoint y: 75, endPoint x: 315, endPoint y: 76, distance: 148.9
click at [307, 74] on div at bounding box center [290, 74] width 133 height 26
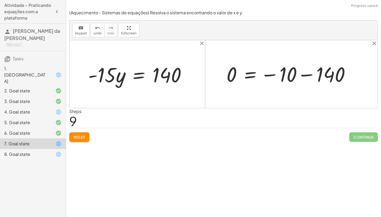
click at [307, 74] on div at bounding box center [290, 74] width 133 height 26
click at [266, 77] on div at bounding box center [269, 74] width 90 height 26
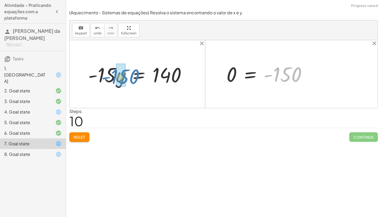
drag, startPoint x: 284, startPoint y: 81, endPoint x: 123, endPoint y: 83, distance: 161.1
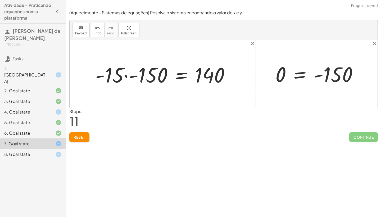
click at [125, 76] on div at bounding box center [165, 74] width 144 height 27
click at [125, 76] on div at bounding box center [176, 74] width 122 height 26
click at [132, 80] on div at bounding box center [176, 74] width 122 height 26
click at [321, 77] on div at bounding box center [319, 74] width 92 height 26
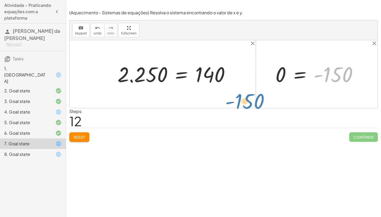
drag, startPoint x: 335, startPoint y: 74, endPoint x: 246, endPoint y: 96, distance: 91.0
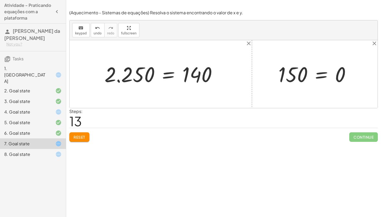
click at [117, 80] on div at bounding box center [163, 74] width 122 height 26
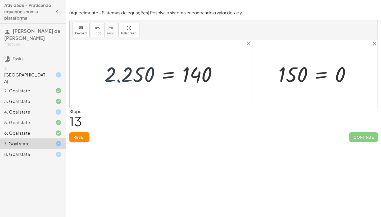
click at [117, 80] on div at bounding box center [163, 74] width 122 height 26
click at [120, 80] on div at bounding box center [163, 74] width 122 height 26
drag, startPoint x: 120, startPoint y: 80, endPoint x: 117, endPoint y: 80, distance: 2.9
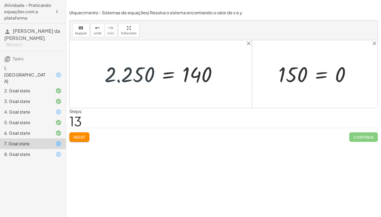
click at [117, 80] on div at bounding box center [163, 74] width 122 height 26
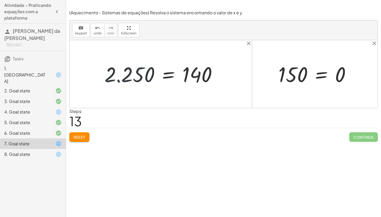
click at [117, 80] on div at bounding box center [163, 74] width 122 height 26
drag, startPoint x: 117, startPoint y: 80, endPoint x: 144, endPoint y: 80, distance: 26.7
click at [121, 80] on div at bounding box center [163, 74] width 122 height 26
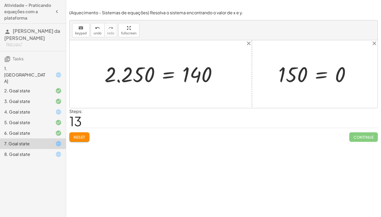
click at [165, 77] on div at bounding box center [163, 74] width 122 height 26
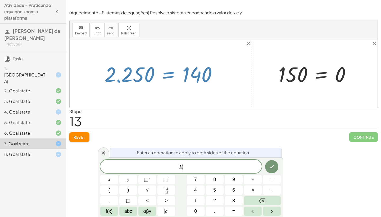
click at [165, 77] on div at bounding box center [163, 74] width 122 height 26
click at [170, 94] on div at bounding box center [224, 74] width 308 height 68
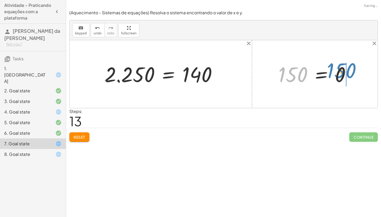
drag, startPoint x: 292, startPoint y: 68, endPoint x: 340, endPoint y: 65, distance: 48.8
click at [340, 65] on div at bounding box center [317, 74] width 82 height 26
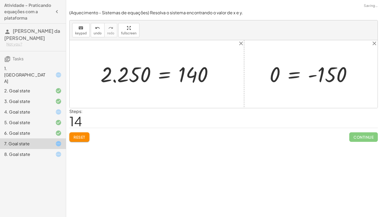
click at [313, 76] on div at bounding box center [313, 74] width 92 height 26
click at [76, 139] on button "Reset" at bounding box center [79, 137] width 20 height 10
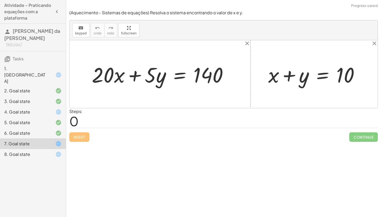
click at [76, 139] on div "Reset Continue" at bounding box center [223, 135] width 308 height 14
drag, startPoint x: 287, startPoint y: 74, endPoint x: 362, endPoint y: 73, distance: 74.9
click at [364, 75] on div at bounding box center [316, 74] width 101 height 27
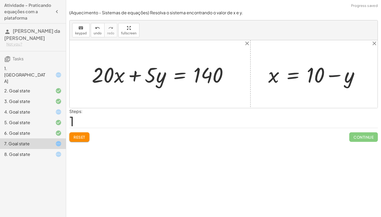
click at [332, 75] on div at bounding box center [316, 74] width 101 height 27
drag, startPoint x: 150, startPoint y: 79, endPoint x: 275, endPoint y: 81, distance: 125.1
drag, startPoint x: 352, startPoint y: 79, endPoint x: 118, endPoint y: 75, distance: 234.4
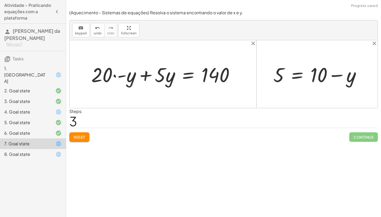
click at [115, 75] on div at bounding box center [165, 74] width 153 height 26
click at [122, 76] on div at bounding box center [165, 74] width 153 height 26
click at [122, 76] on div at bounding box center [161, 74] width 154 height 26
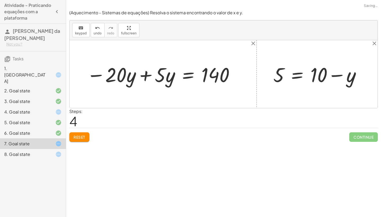
click at [147, 74] on div at bounding box center [161, 74] width 154 height 26
click at [147, 74] on div at bounding box center [189, 74] width 106 height 26
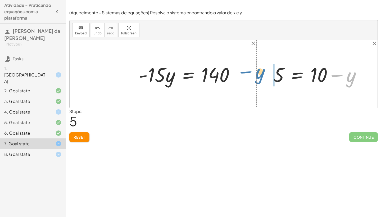
drag, startPoint x: 353, startPoint y: 72, endPoint x: 271, endPoint y: 67, distance: 82.4
click at [271, 67] on div at bounding box center [319, 74] width 97 height 26
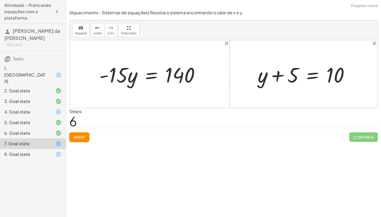
click at [271, 75] on div at bounding box center [305, 74] width 101 height 27
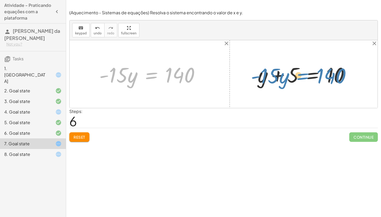
drag, startPoint x: 148, startPoint y: 74, endPoint x: 300, endPoint y: 75, distance: 151.8
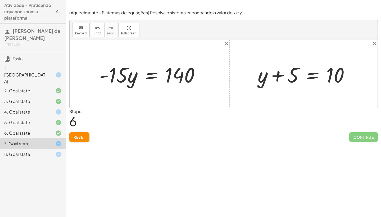
click at [80, 140] on button "Reset" at bounding box center [79, 137] width 20 height 10
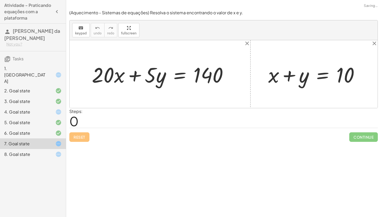
click at [80, 140] on div "Reset Continue" at bounding box center [223, 135] width 308 height 14
click at [61, 151] on icon at bounding box center [58, 154] width 6 height 6
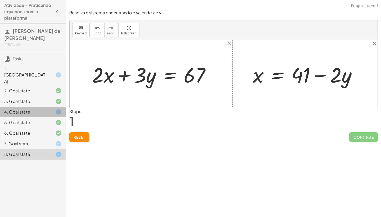
click at [61, 109] on icon at bounding box center [58, 112] width 6 height 6
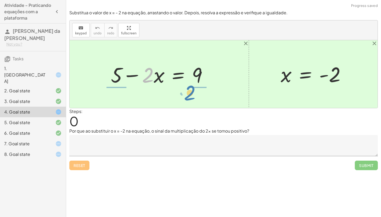
drag, startPoint x: 144, startPoint y: 77, endPoint x: 186, endPoint y: 94, distance: 45.6
click at [186, 94] on div "· 2 + 5 − · 2 · x = 9 x = - 2" at bounding box center [224, 74] width 308 height 68
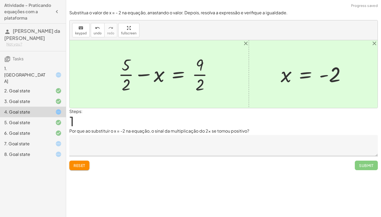
click at [157, 76] on div at bounding box center [168, 74] width 104 height 41
click at [87, 166] on button "Reset" at bounding box center [79, 166] width 20 height 10
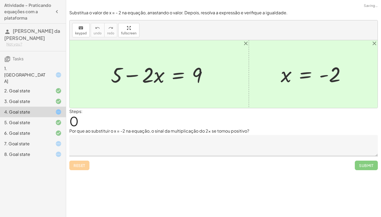
click at [87, 166] on div "Reset Submit" at bounding box center [223, 163] width 308 height 14
click at [164, 92] on div at bounding box center [224, 74] width 308 height 68
drag, startPoint x: 326, startPoint y: 76, endPoint x: 158, endPoint y: 79, distance: 167.7
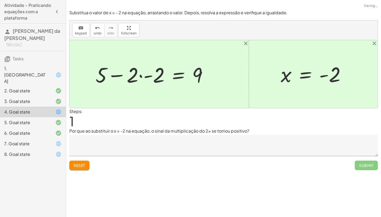
click at [146, 77] on div at bounding box center [153, 74] width 121 height 27
click at [146, 77] on div at bounding box center [161, 74] width 105 height 27
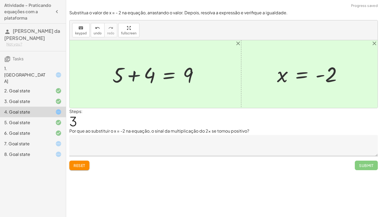
click at [133, 74] on div at bounding box center [157, 74] width 95 height 27
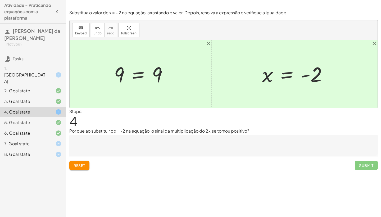
click at [61, 138] on div "7. Goal state" at bounding box center [33, 143] width 66 height 11
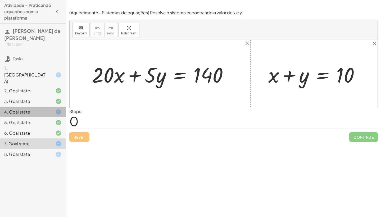
click at [58, 109] on icon at bounding box center [58, 112] width 6 height 6
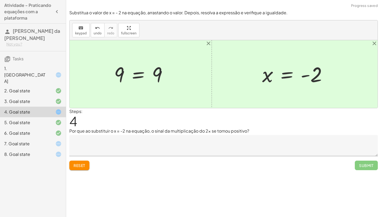
click at [65, 96] on div "1. [GEOGRAPHIC_DATA]" at bounding box center [33, 101] width 66 height 11
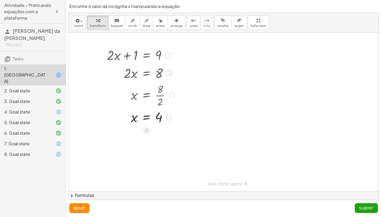
click at [169, 76] on div at bounding box center [168, 73] width 6 height 6
click at [201, 92] on div at bounding box center [223, 112] width 310 height 158
click at [55, 128] on div "4. Goal state" at bounding box center [33, 133] width 66 height 11
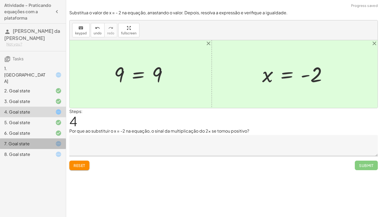
click at [62, 138] on div "7. Goal state" at bounding box center [33, 143] width 66 height 11
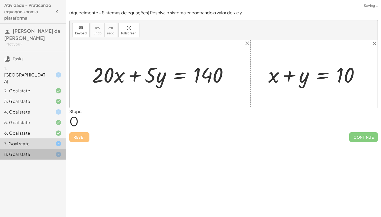
click at [62, 149] on div "8. Goal state" at bounding box center [33, 154] width 66 height 11
